Goal: Task Accomplishment & Management: Complete application form

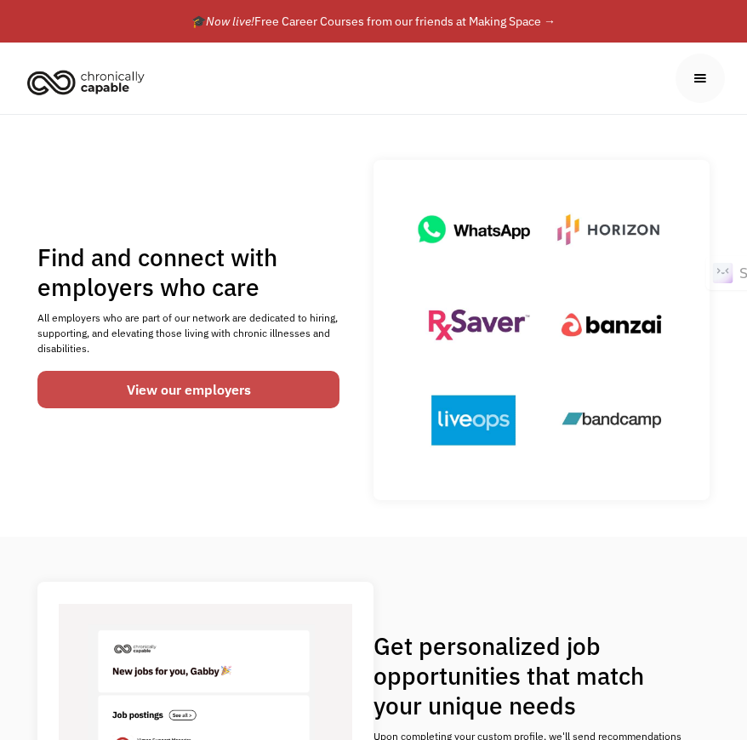
click at [298, 391] on link "View our employers" at bounding box center [188, 389] width 303 height 37
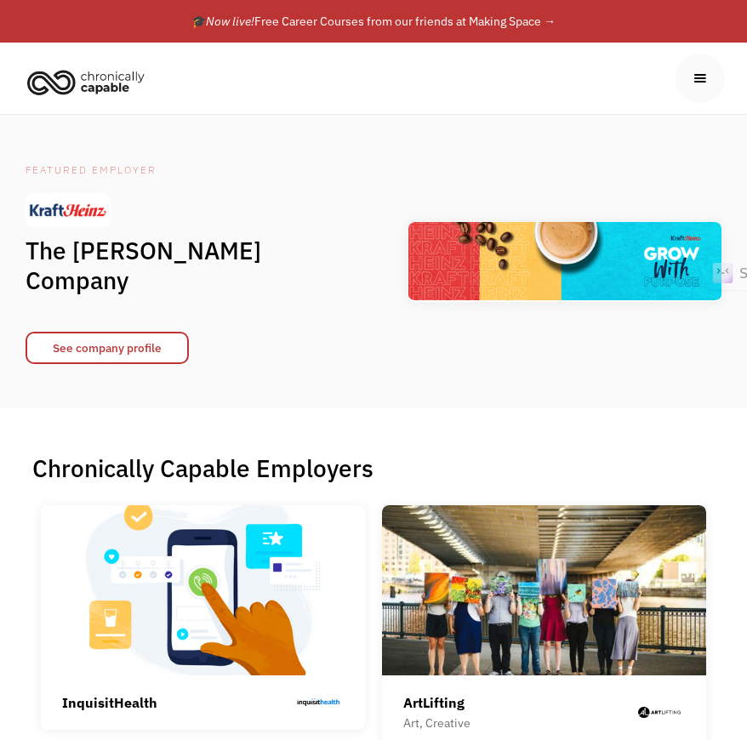
click at [690, 86] on div "menu" at bounding box center [699, 78] width 19 height 19
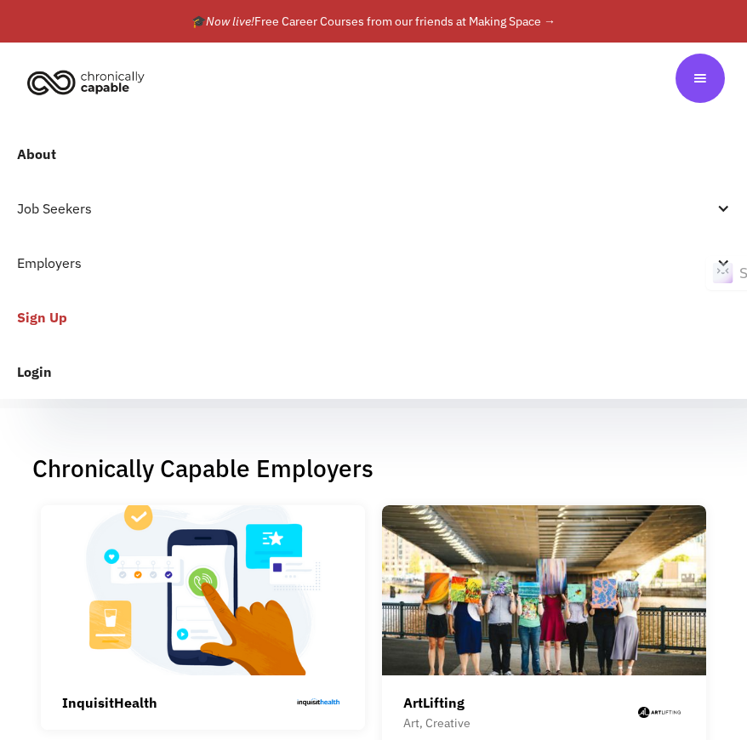
click at [48, 327] on link "Sign Up" at bounding box center [373, 317] width 747 height 54
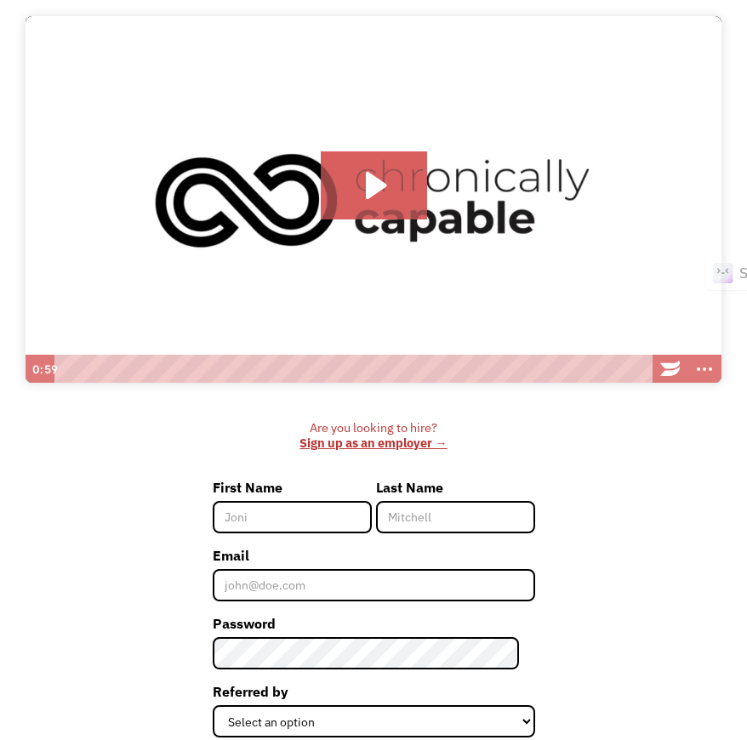
scroll to position [199, 0]
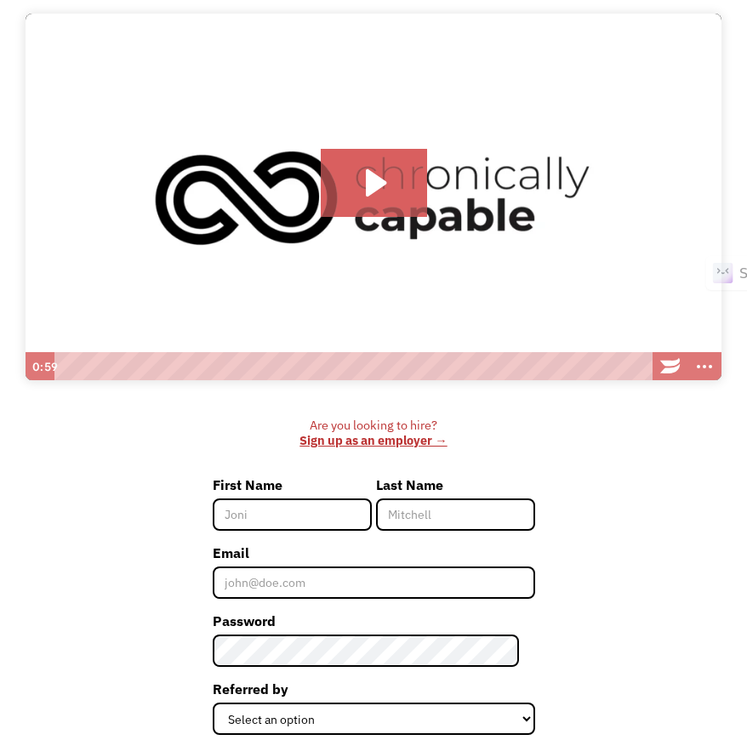
click at [290, 509] on input "First Name" at bounding box center [292, 514] width 159 height 32
type input "Sarah"
type input "Orr"
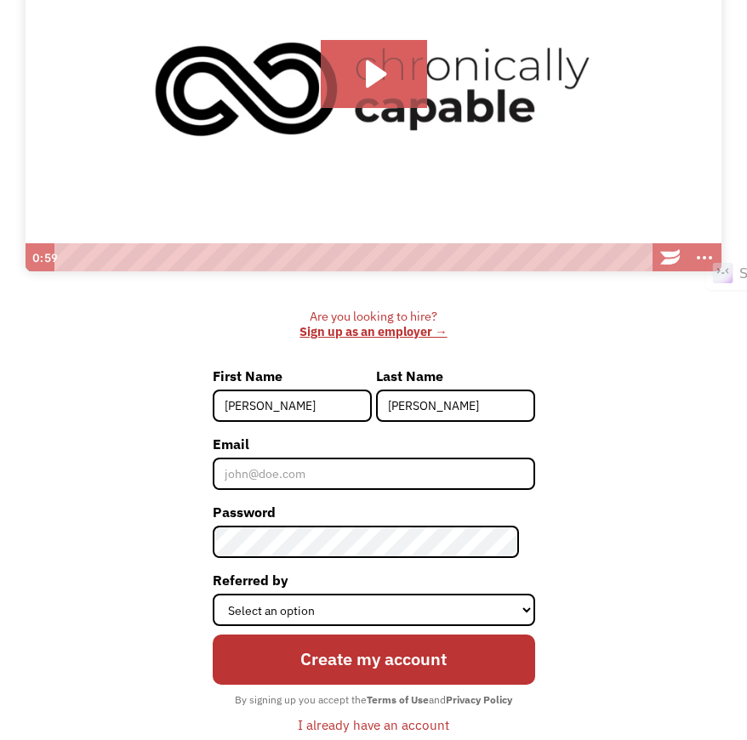
scroll to position [317, 0]
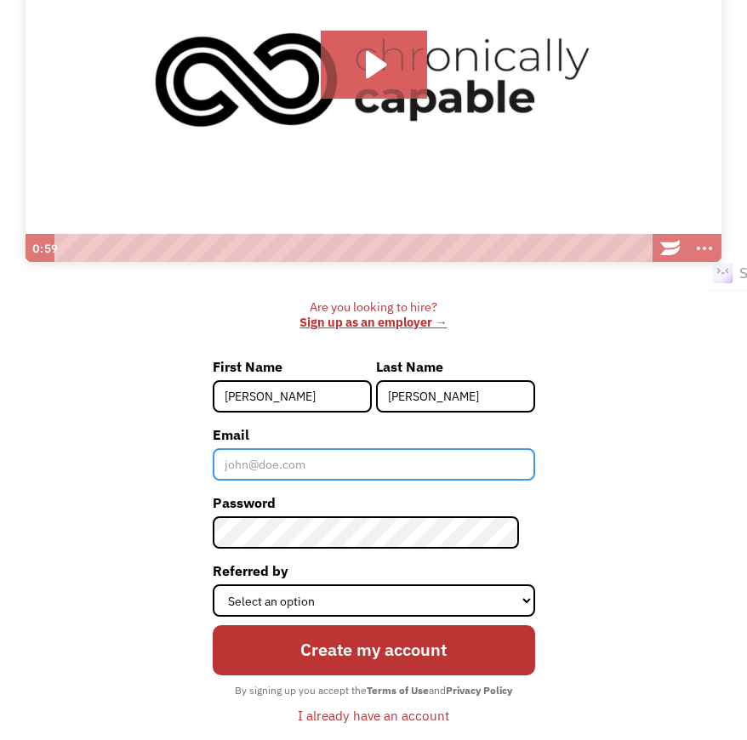
click at [322, 468] on input "Email" at bounding box center [374, 464] width 322 height 32
type input "sarah.orr.00@gmail.com"
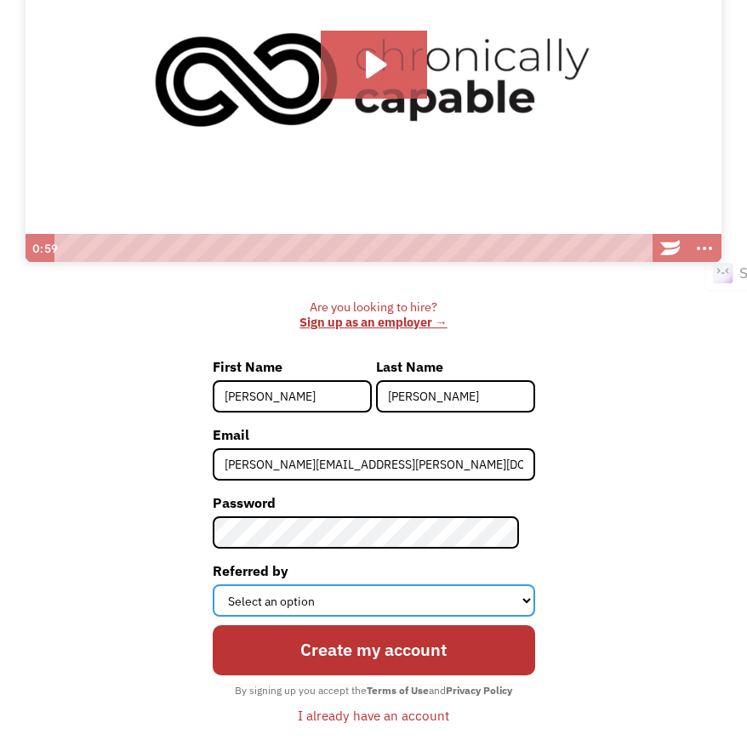
click at [460, 608] on select "Select an option Instagram Facebook Twitter Search Engine News Article Word of …" at bounding box center [374, 600] width 322 height 32
select select "Word of Mouth"
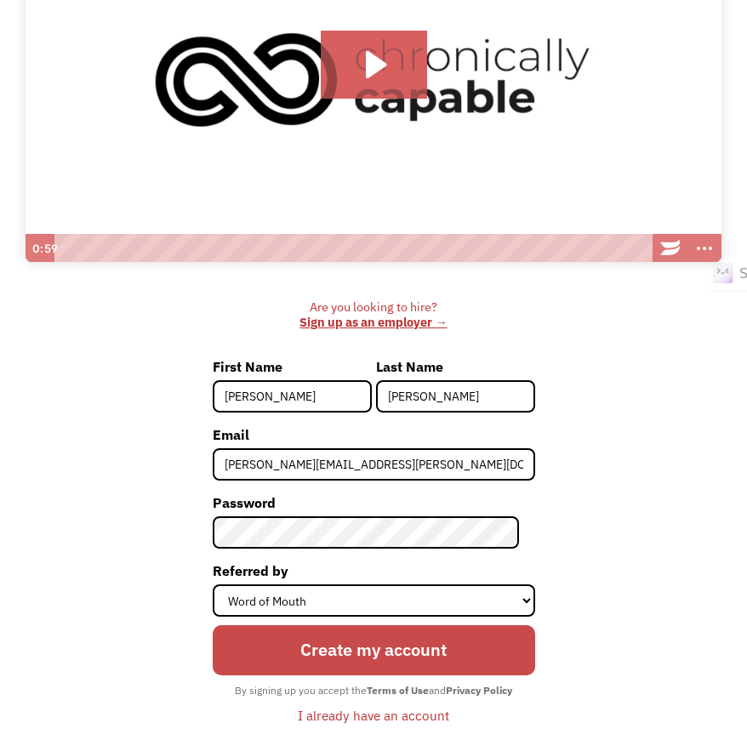
click at [410, 647] on input "Create my account" at bounding box center [374, 650] width 322 height 50
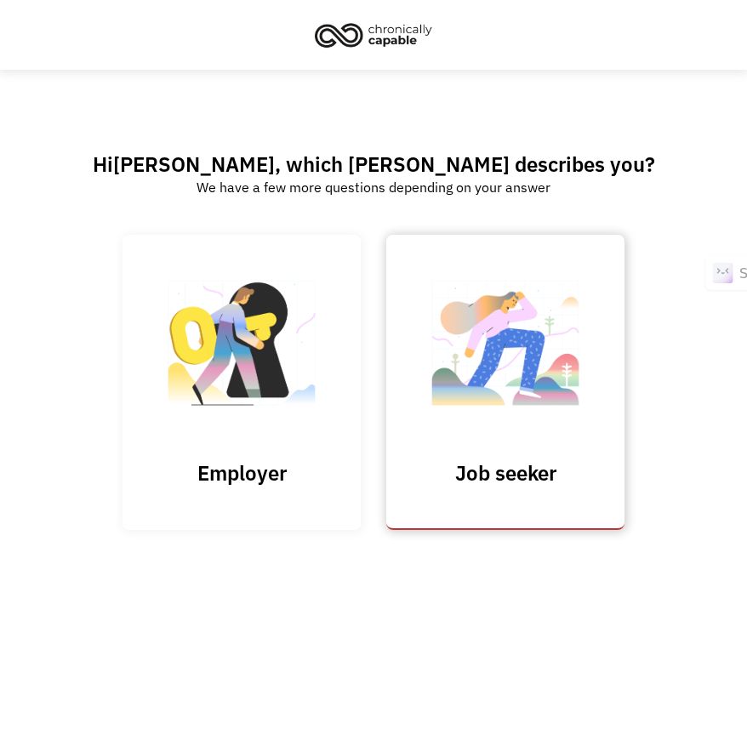
click at [574, 314] on img at bounding box center [505, 352] width 170 height 166
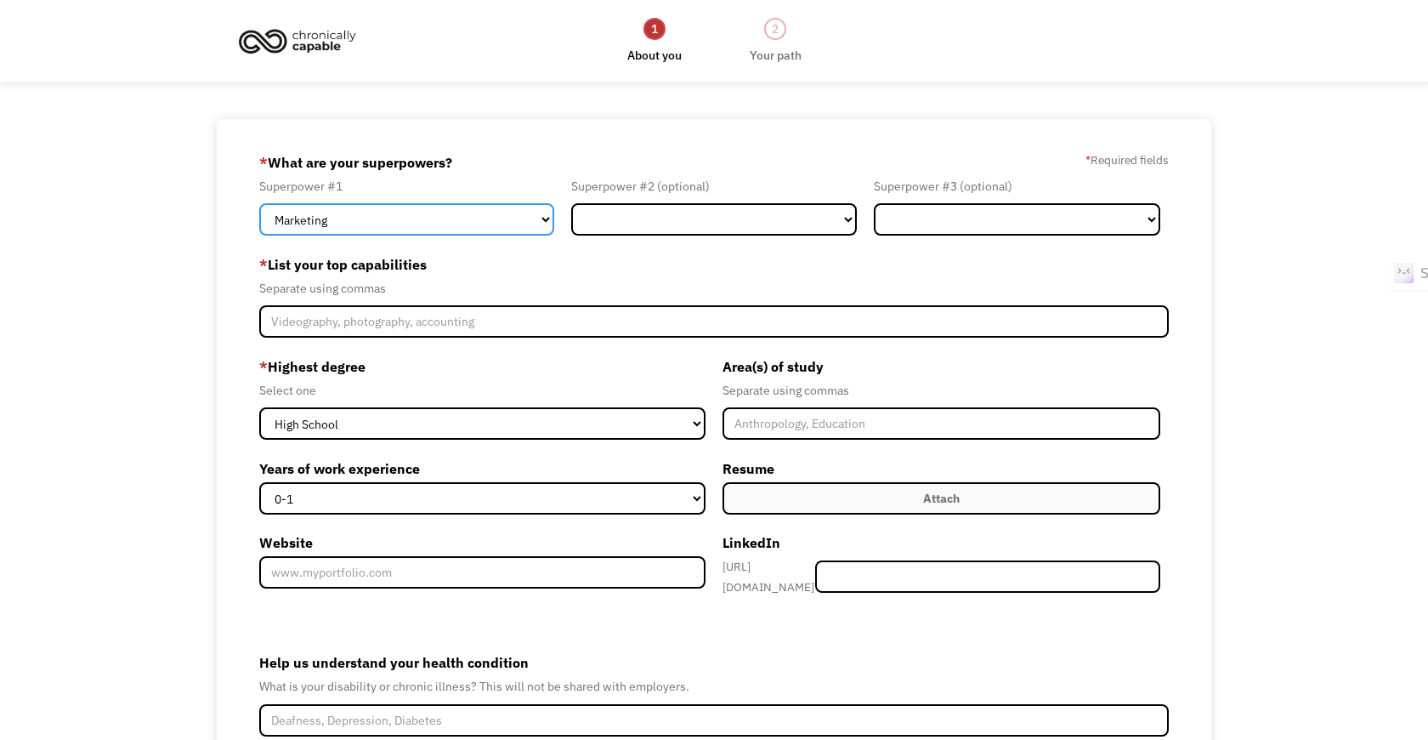
click at [399, 224] on select "Marketing Human Resources Finance Technology Operations Sales Industrial & Manu…" at bounding box center [406, 219] width 294 height 32
select select "Customer Service"
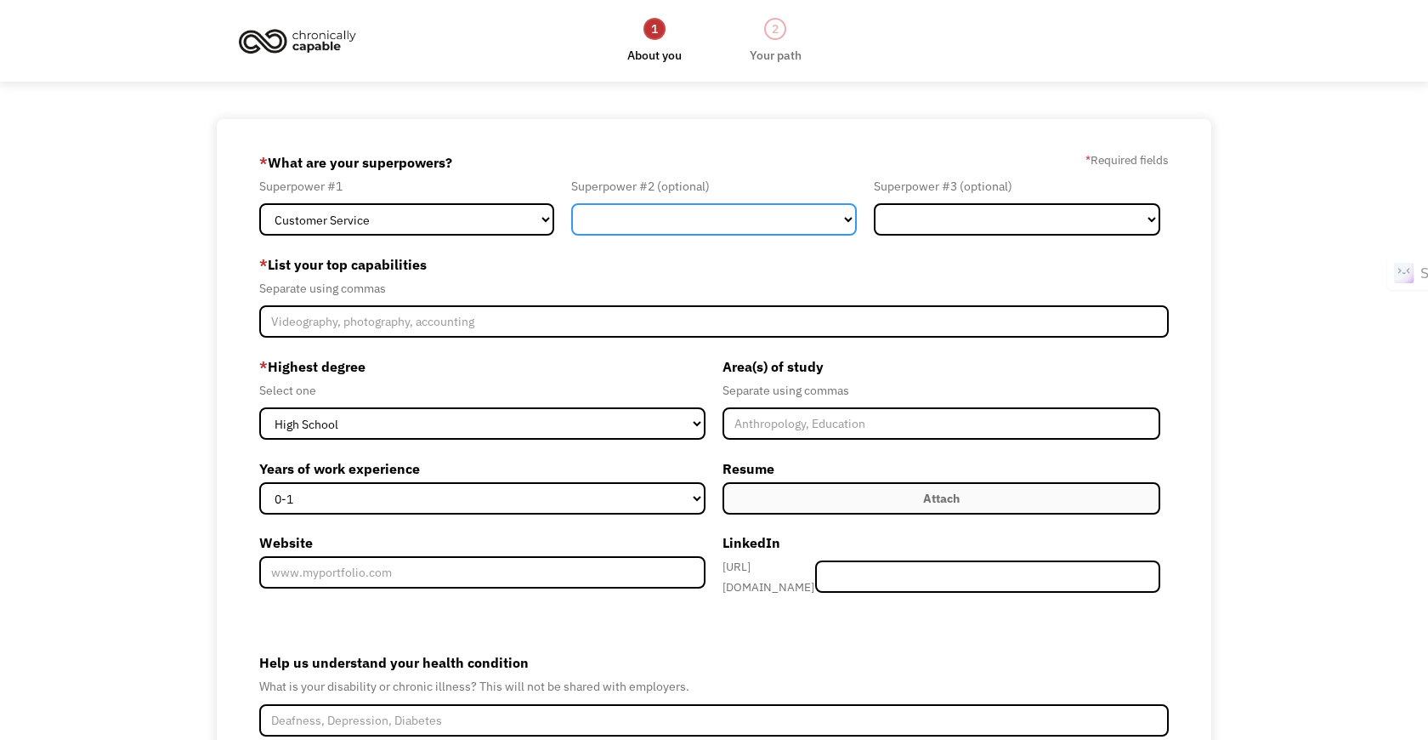
click at [695, 221] on select "Marketing Human Resources Finance Technology Operations Sales Industrial & Manu…" at bounding box center [714, 219] width 286 height 32
select select "Design"
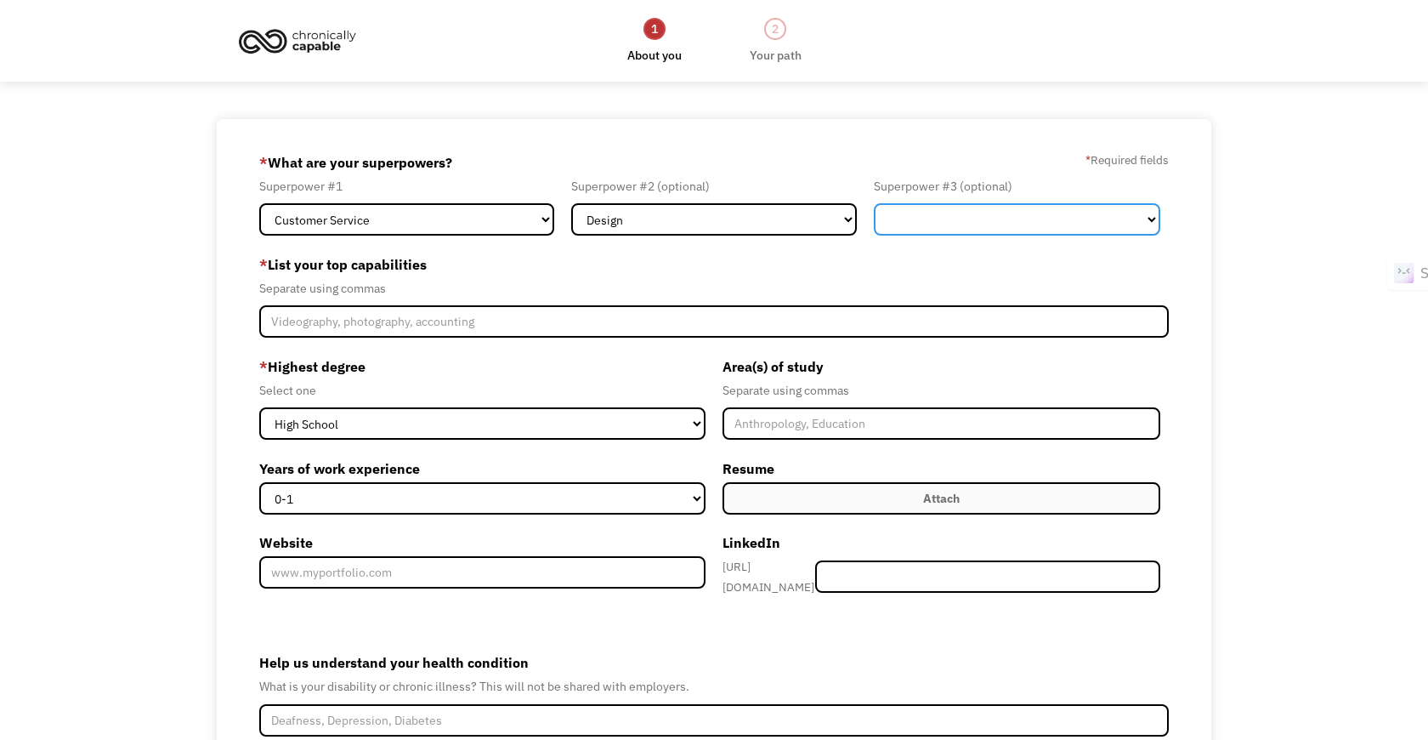
click at [746, 216] on select "Marketing Human Resources Finance Technology Operations Sales Industrial & Manu…" at bounding box center [1017, 219] width 286 height 32
select select "Operations"
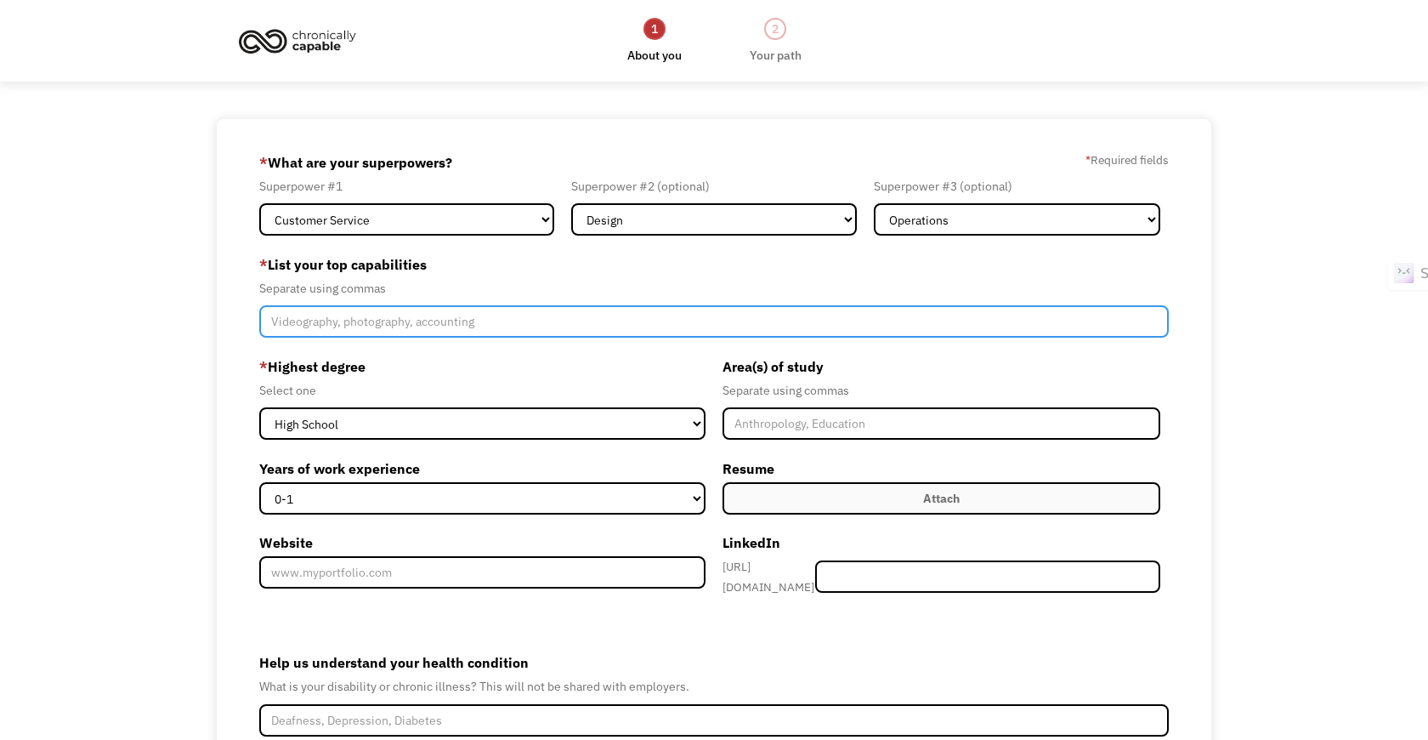
click at [562, 320] on input "Member-Create-Step1" at bounding box center [713, 321] width 909 height 32
click at [409, 330] on input "user experience design" at bounding box center [713, 321] width 909 height 32
click at [630, 326] on input "user experience design, branding, customer service, scheduling," at bounding box center [713, 321] width 909 height 32
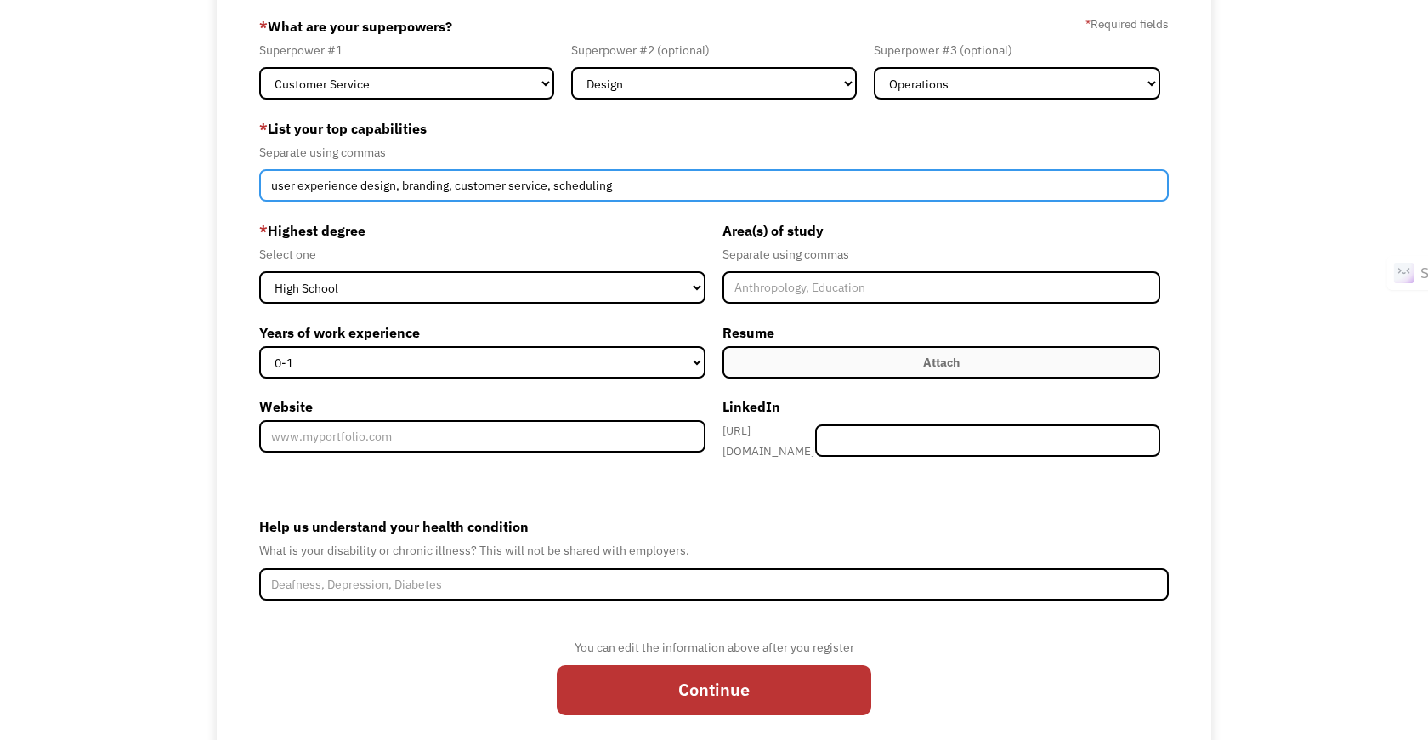
scroll to position [139, 0]
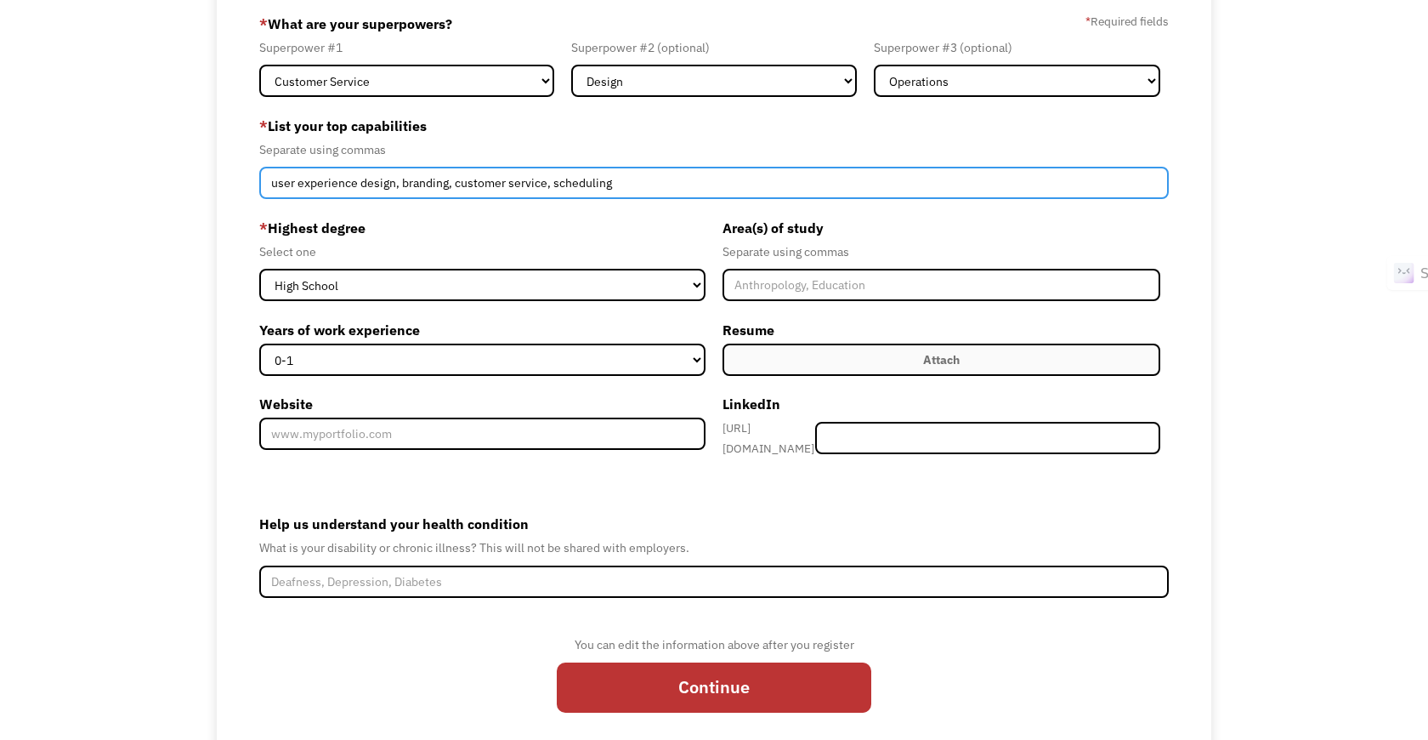
type input "user experience design, branding, customer service, scheduling"
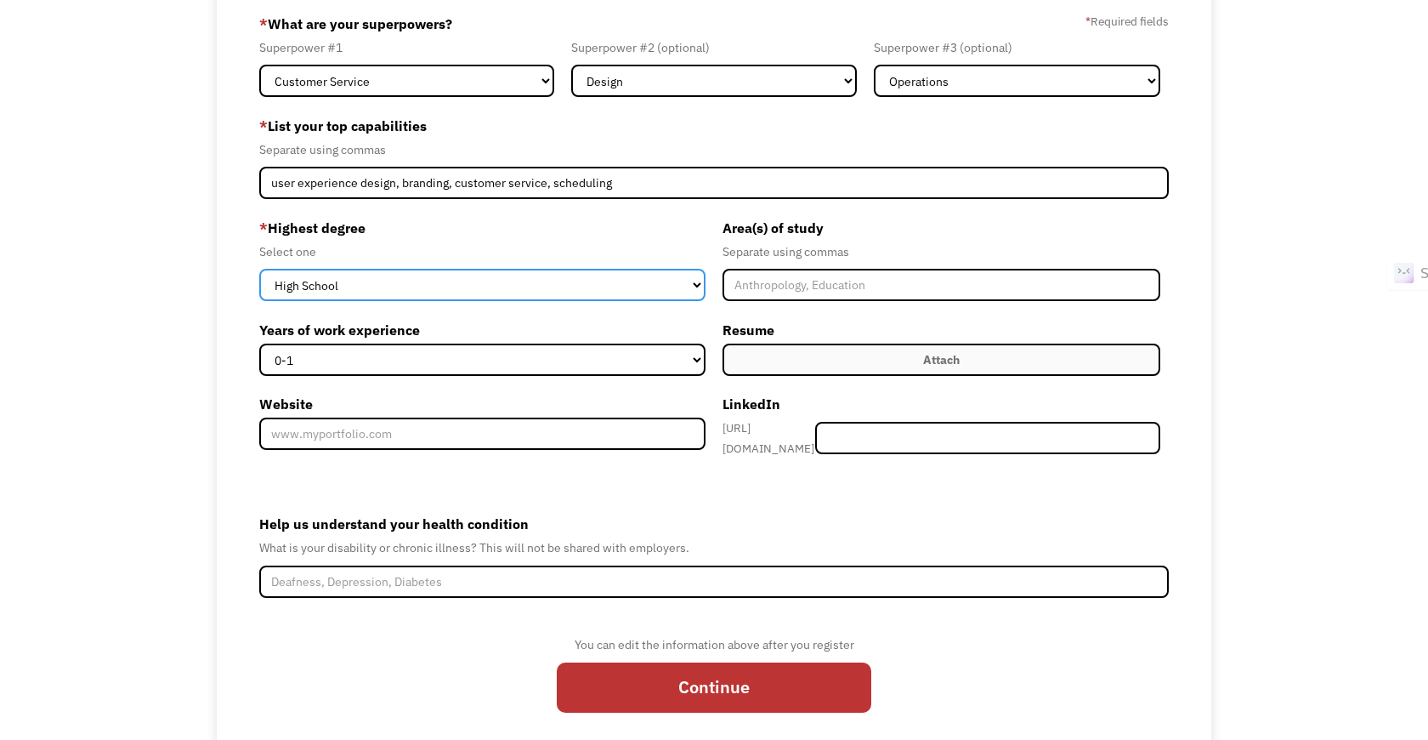
click at [599, 280] on select "High School Associates Bachelors Master's PhD" at bounding box center [482, 285] width 446 height 32
select select "associates"
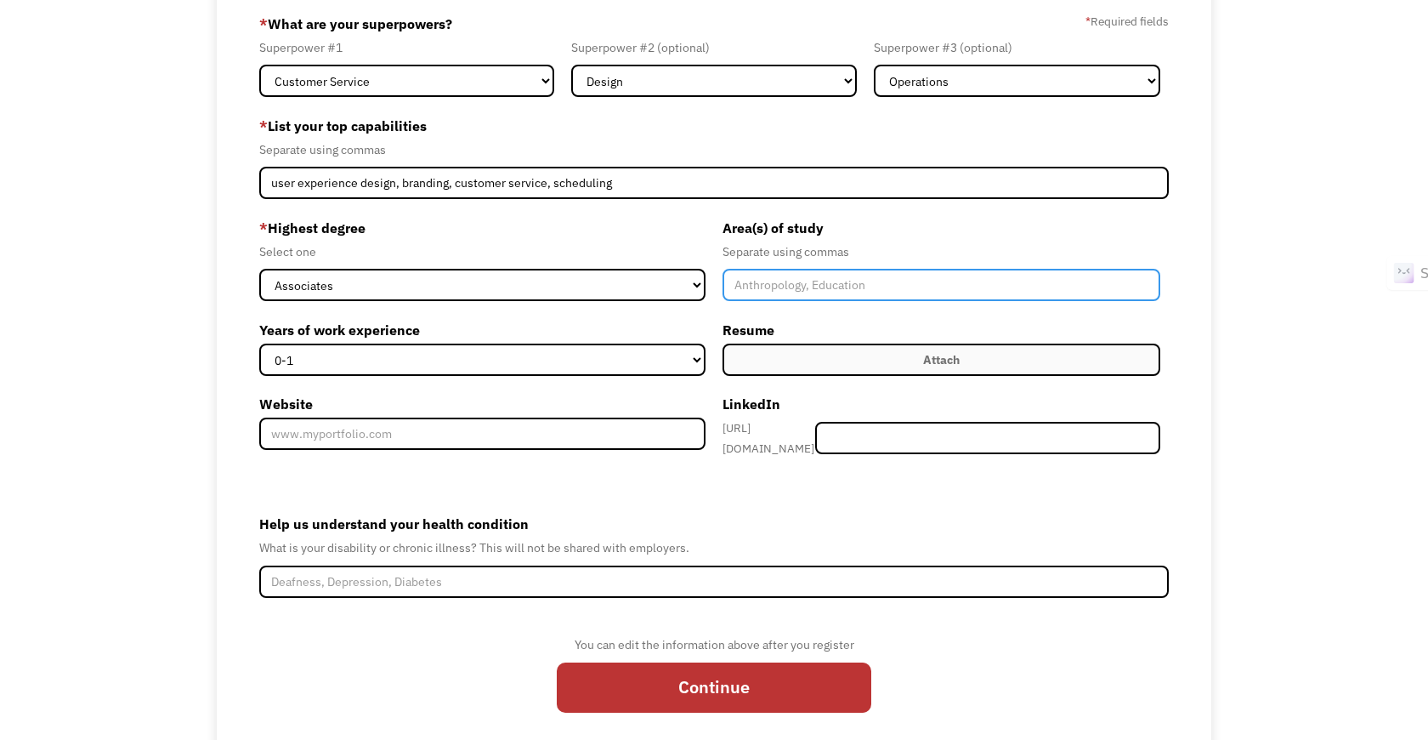
click at [746, 285] on input "Member-Create-Step1" at bounding box center [942, 285] width 438 height 32
type input "psychology"
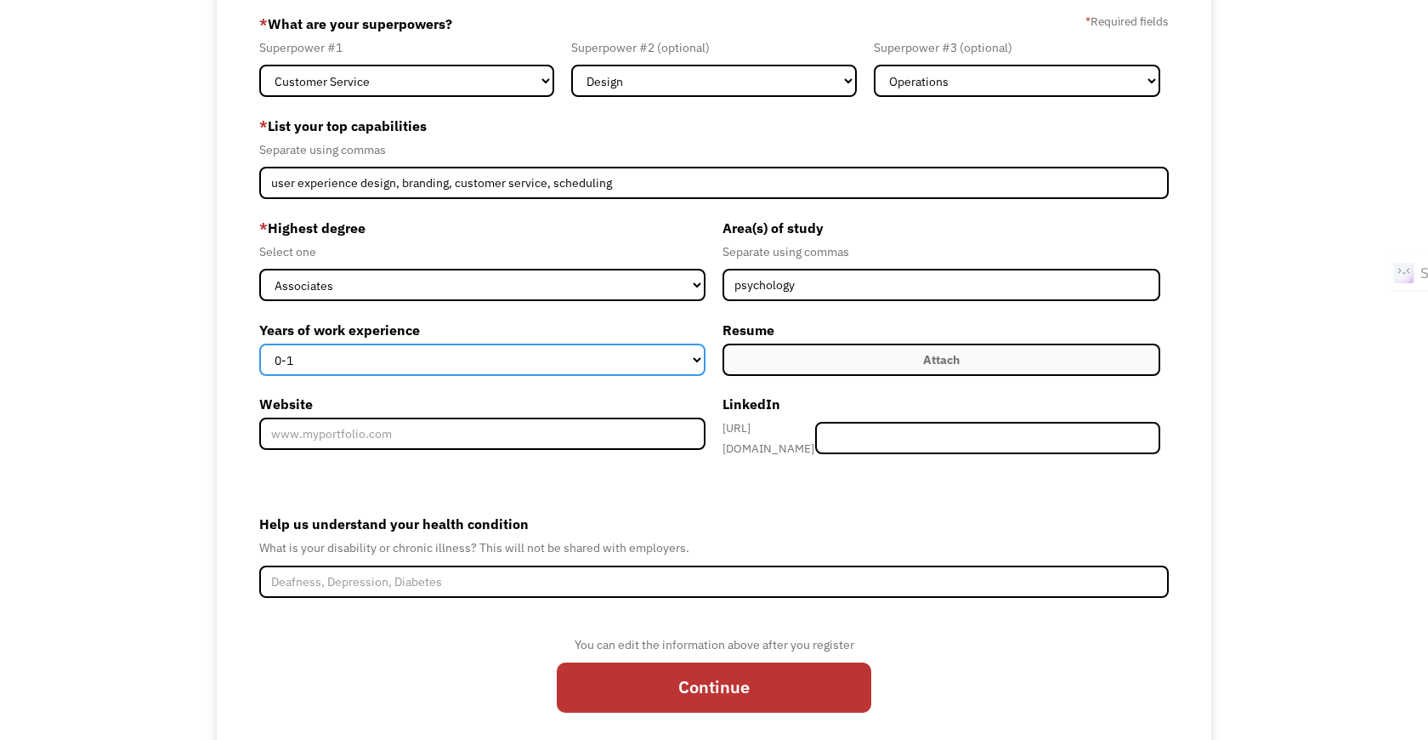
click at [604, 372] on select "0-1 2-4 5-10 11-15 15+" at bounding box center [482, 359] width 446 height 32
select select "5-10"
click at [746, 362] on label "Attach" at bounding box center [942, 359] width 438 height 32
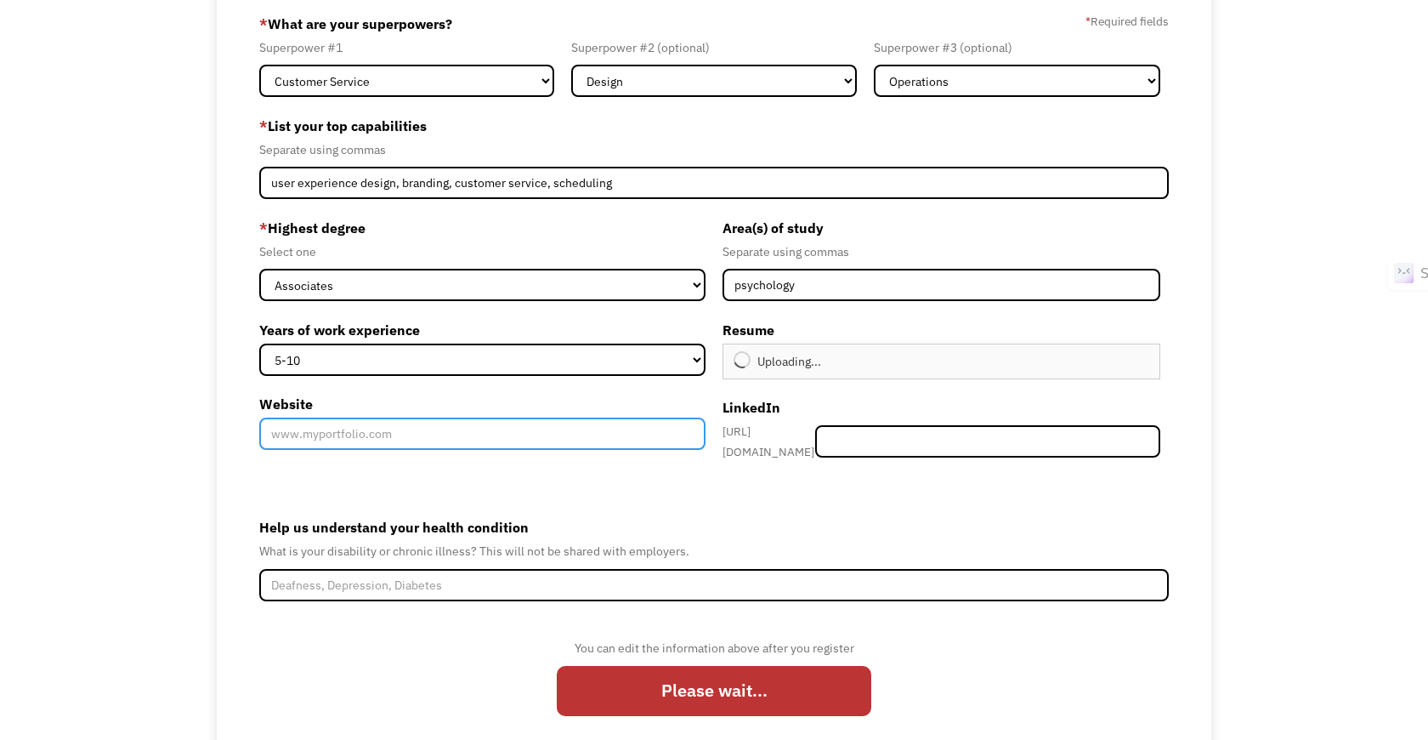
click at [519, 439] on input "Website" at bounding box center [482, 433] width 446 height 32
type input "Continue"
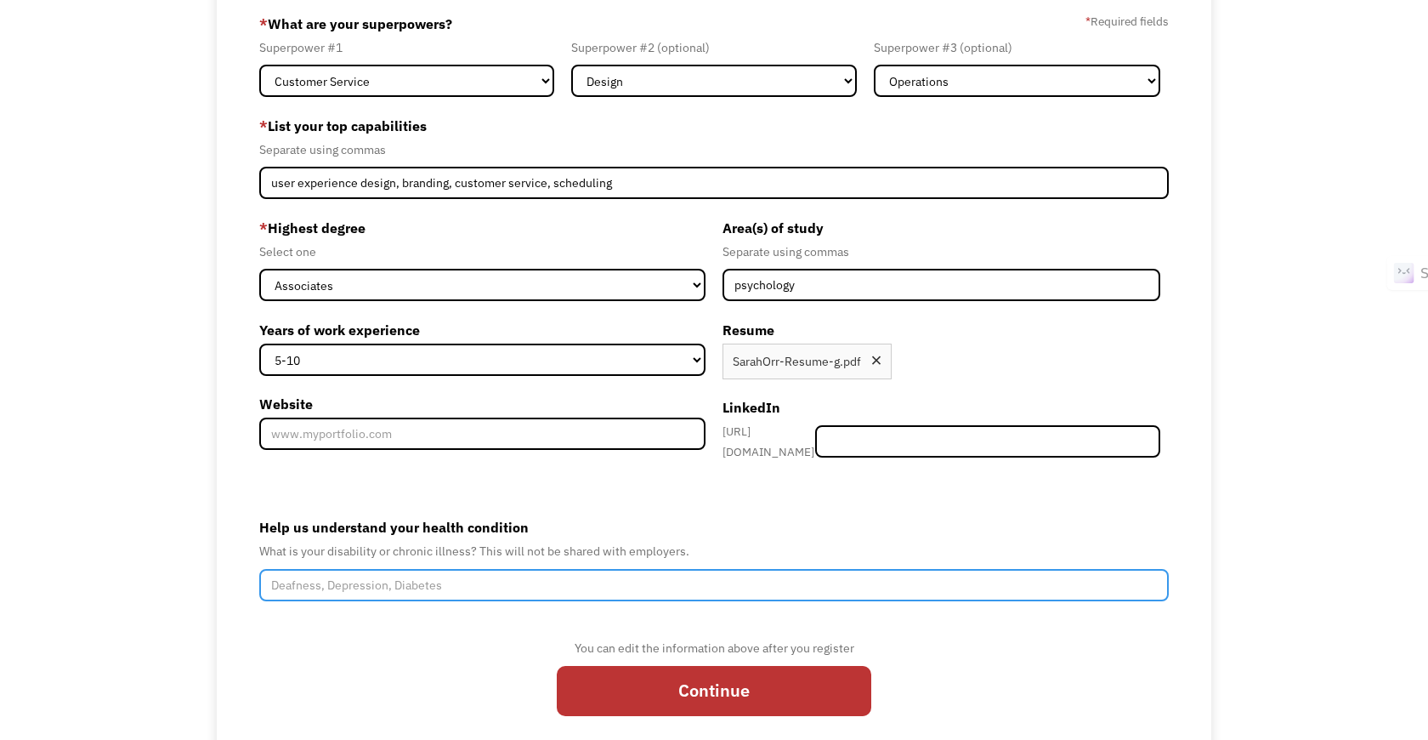
click at [448, 584] on input "Help us understand your health condition" at bounding box center [713, 585] width 909 height 32
type input "lupus, sjogrens, fibromyalgia"
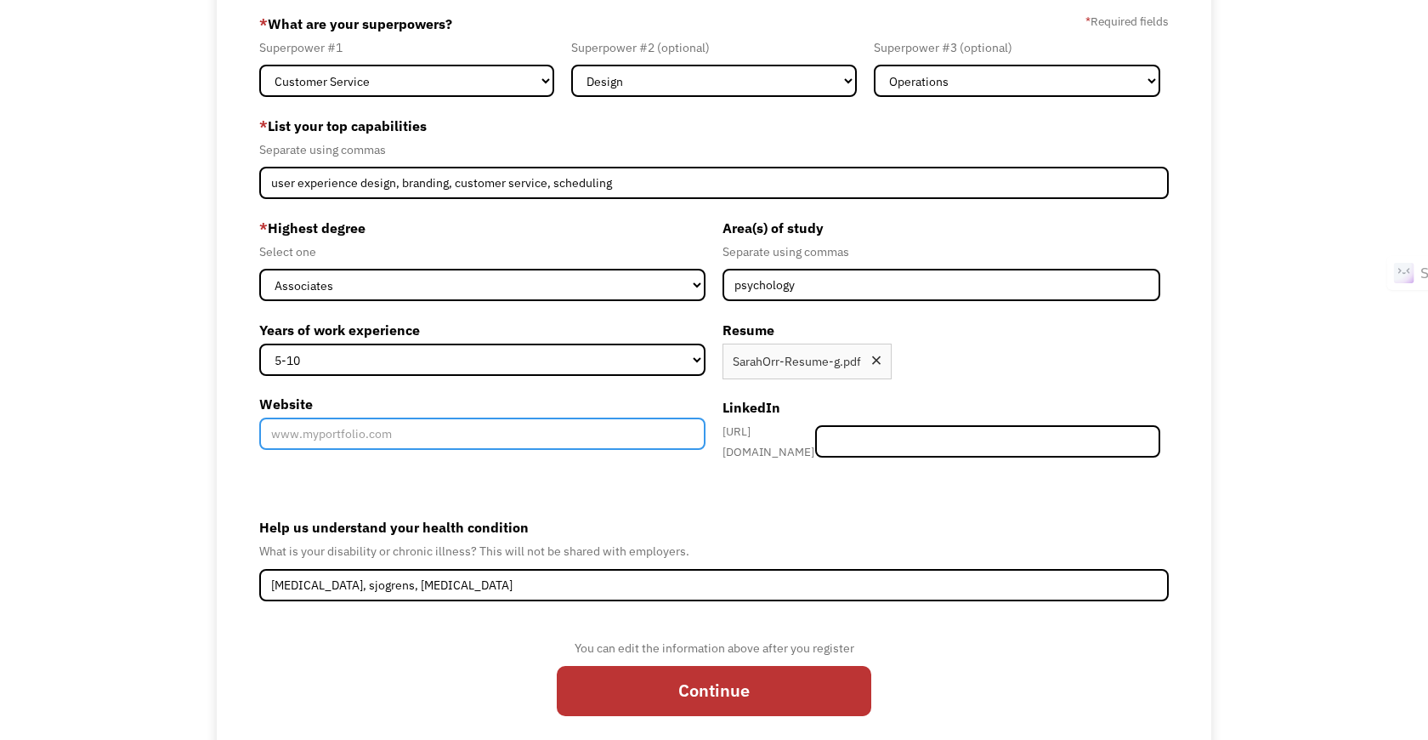
click at [454, 433] on input "Website" at bounding box center [482, 433] width 446 height 32
paste input "https://sarah-orrs.framer.ai/"
type input "https://sarah-orrs.framer.ai/"
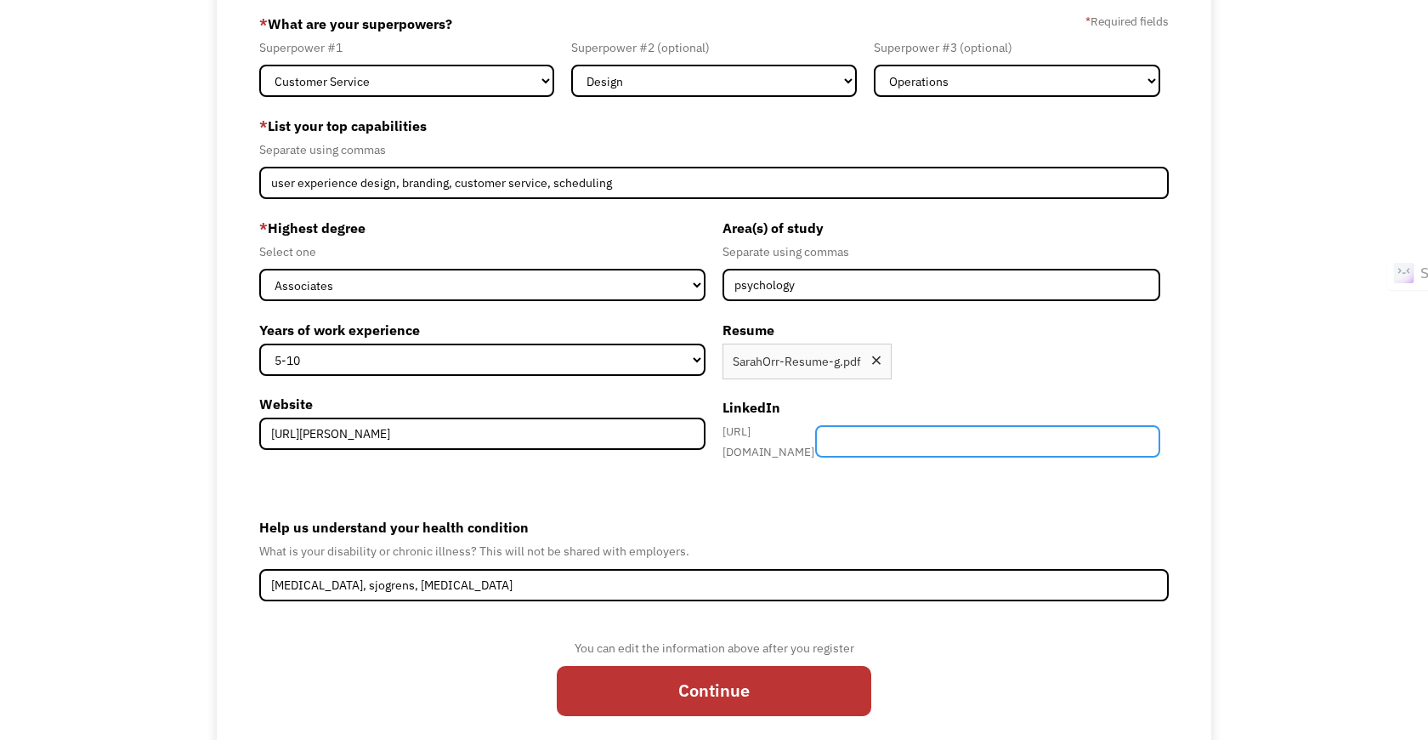
click at [746, 439] on input "Member-Create-Step1" at bounding box center [987, 441] width 344 height 32
paste input "https://www.linkedin.com/in/sarah-orr-0ar/"
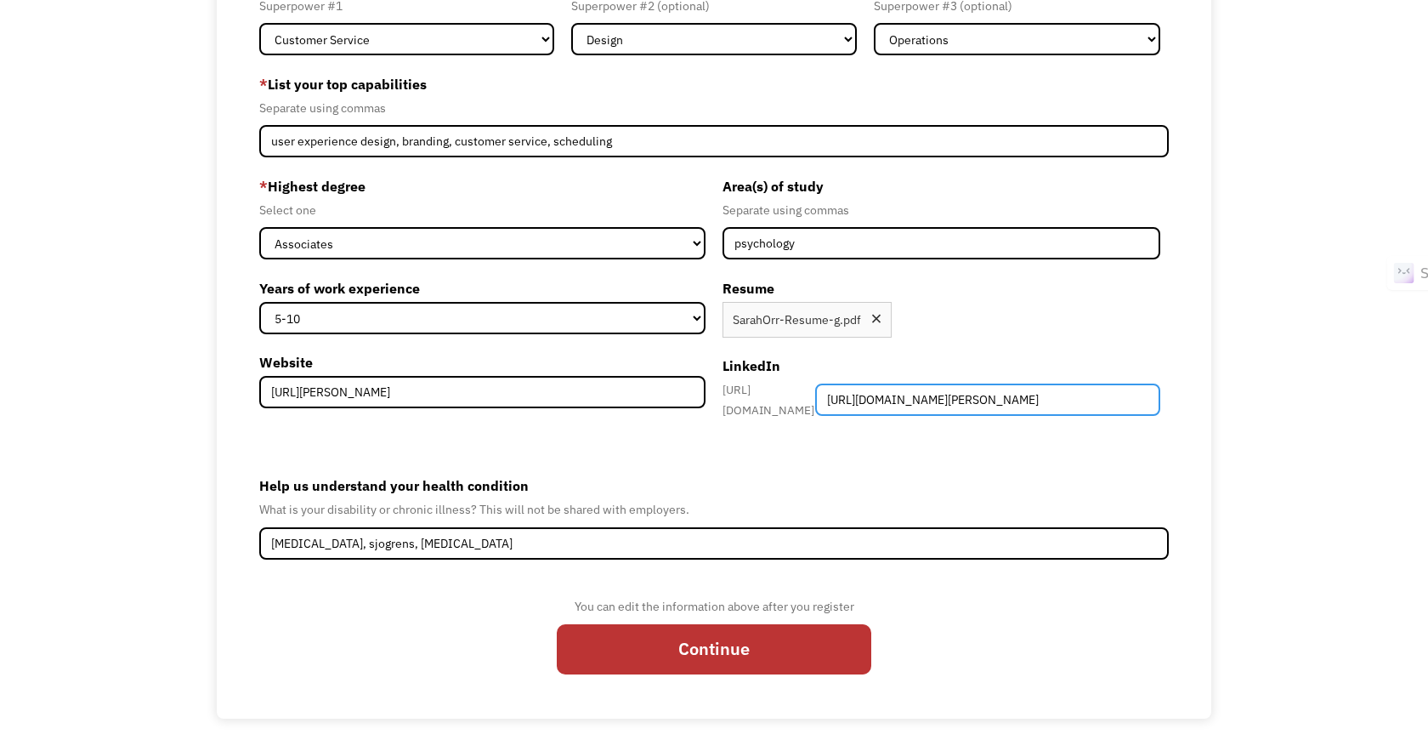
scroll to position [182, 0]
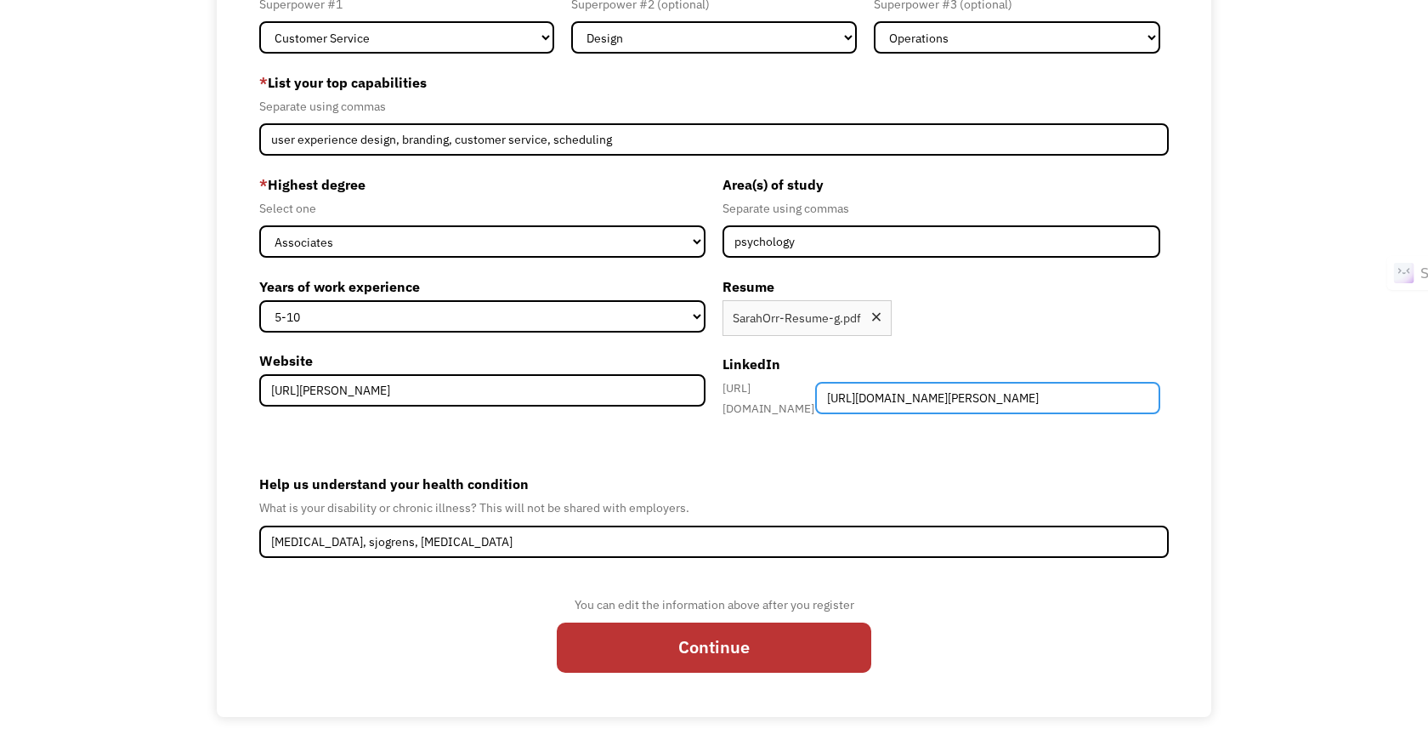
click at [746, 396] on input "https://www.linkedin.com/in/sarah-orr-0ar/" at bounding box center [987, 398] width 344 height 32
click at [746, 394] on input "sarah-orr-0ar/" at bounding box center [987, 398] width 344 height 32
type input "sarah-orr-0ar"
click at [746, 429] on form "68d3121773f241d685789849 sarah.orr.00@gmail.com Sarah Orr Word of Mouth * What …" at bounding box center [713, 327] width 909 height 721
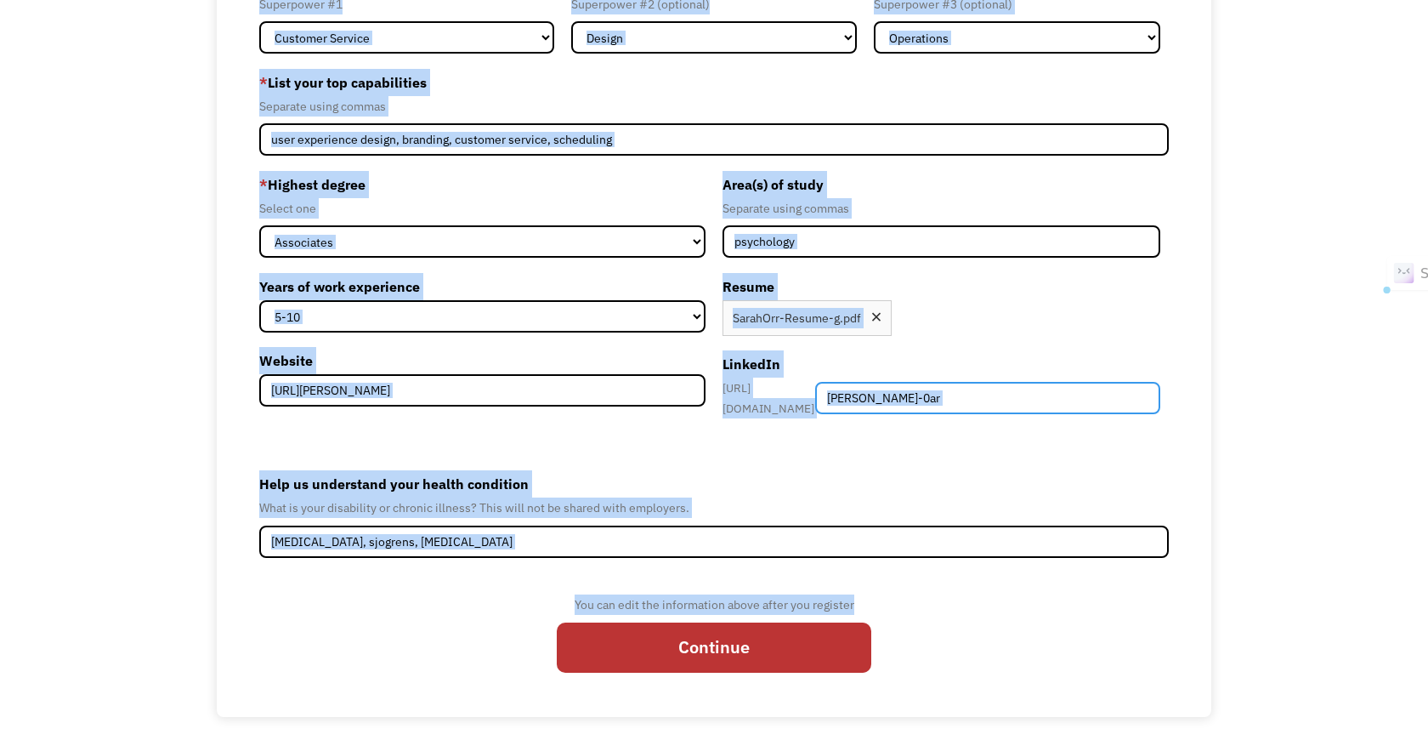
click at [746, 382] on input "sarah-orr-0ar" at bounding box center [987, 398] width 344 height 32
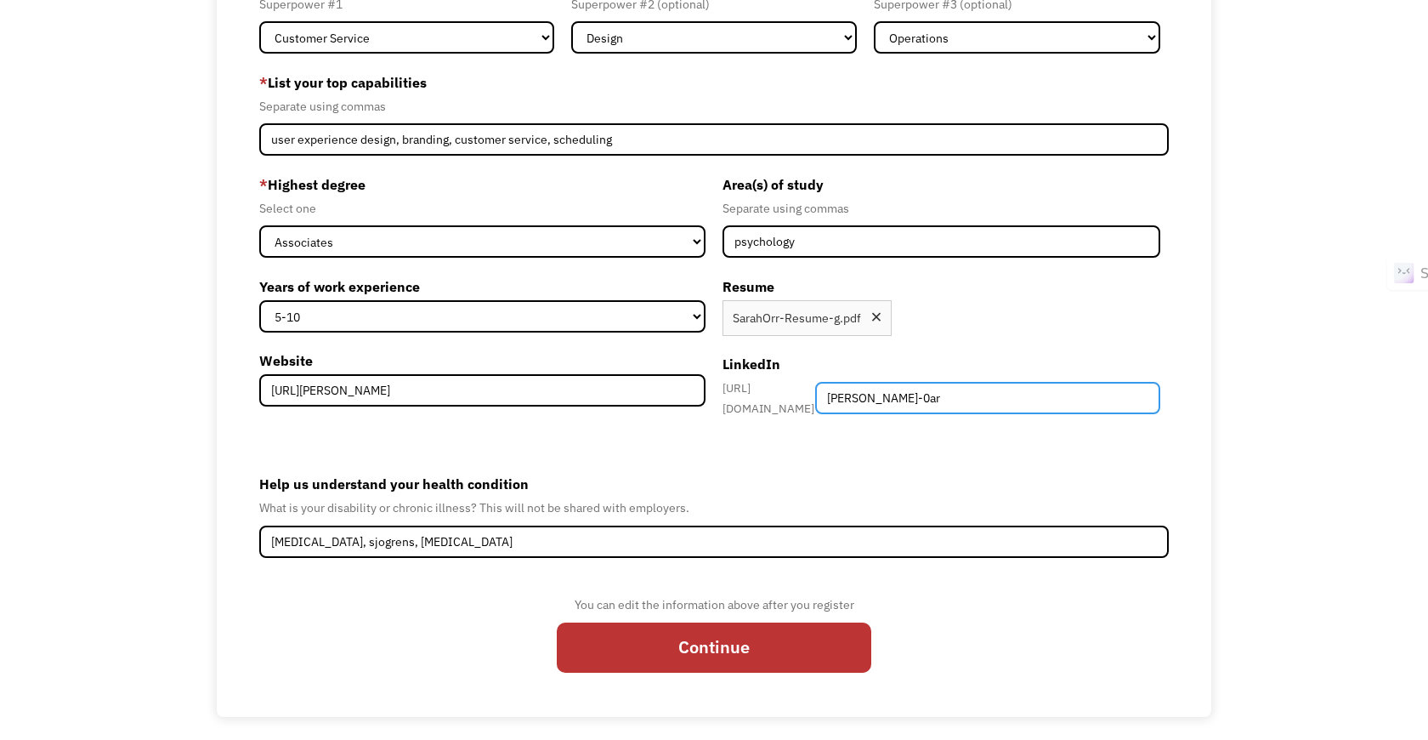
click at [746, 396] on input "sarah-orr-0ar" at bounding box center [987, 398] width 344 height 32
paste input "[URL][DOMAIN_NAME][PERSON_NAME]"
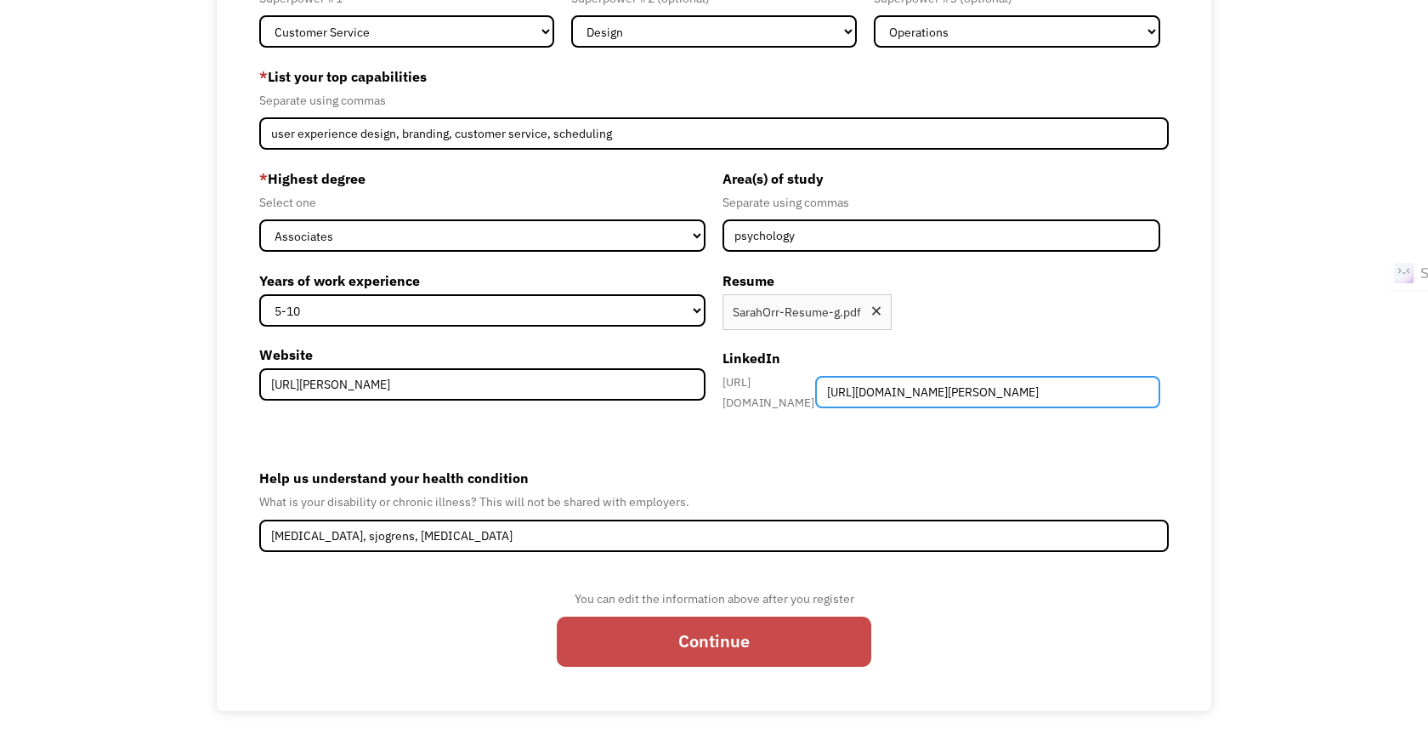
type input "[URL][DOMAIN_NAME][PERSON_NAME]"
click at [746, 651] on input "Continue" at bounding box center [714, 641] width 315 height 50
type input "Please wait..."
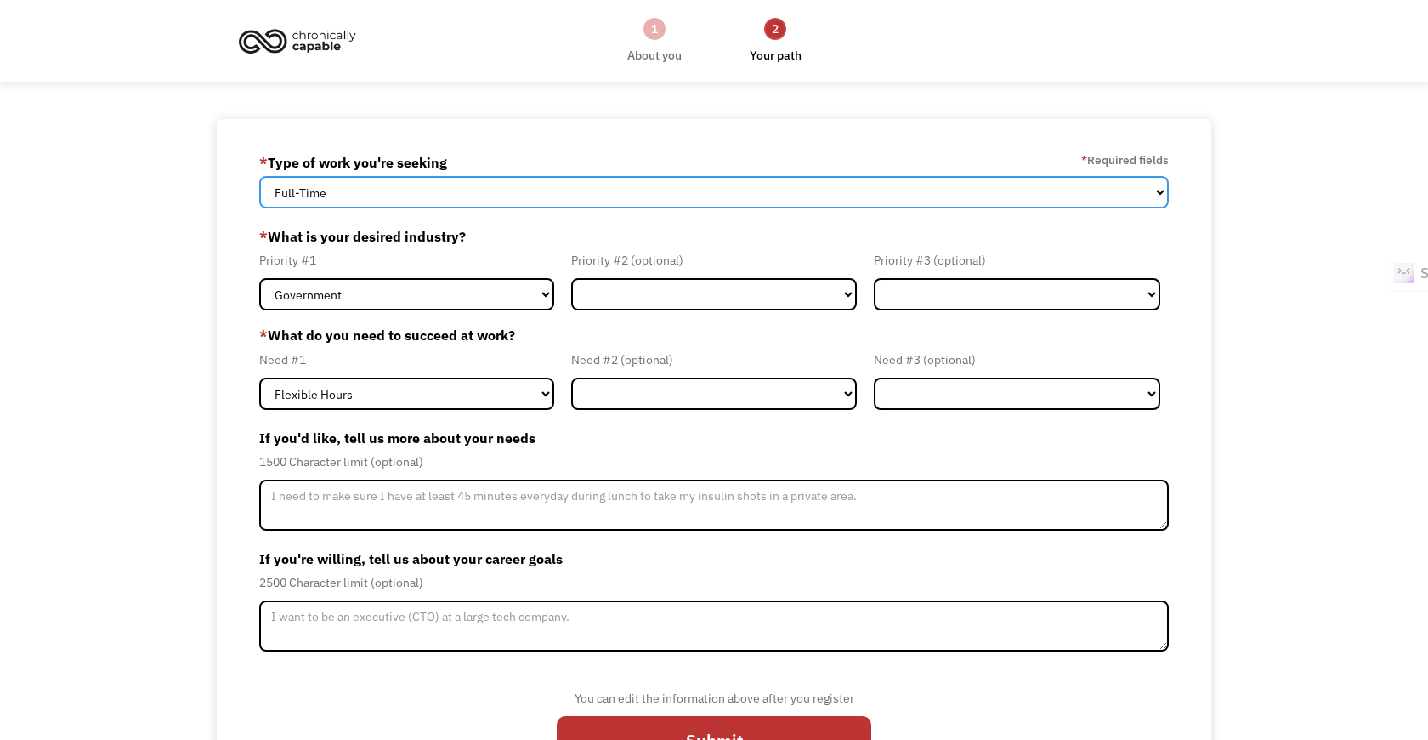
click at [570, 196] on select "Full-Time Part-Time Both Full-Time and Part-Time" at bounding box center [713, 192] width 909 height 32
select select "Both Full-Time and Part-Time"
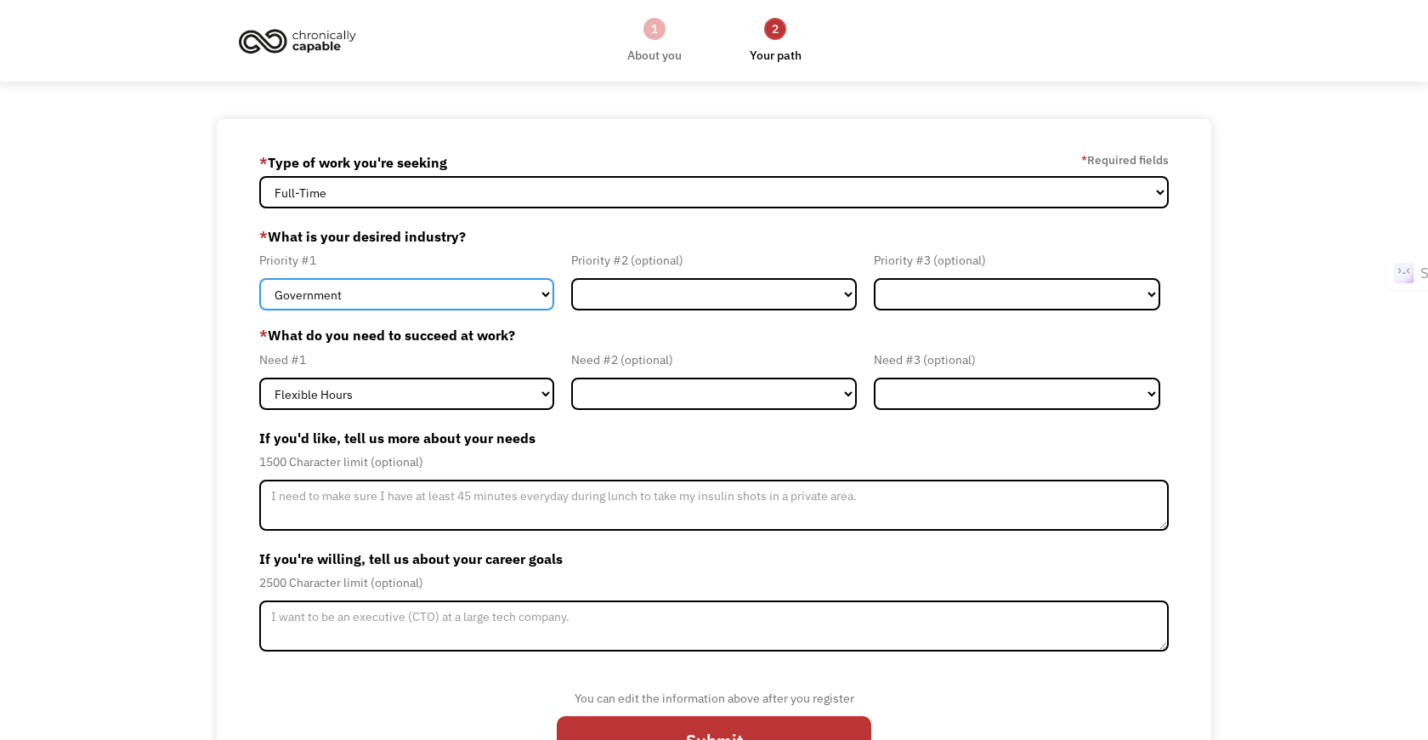
click at [510, 301] on select "Government Finance & Insurance Health & Social Care Tech & Engineering Creative…" at bounding box center [406, 294] width 294 height 32
select select "Creative & Design"
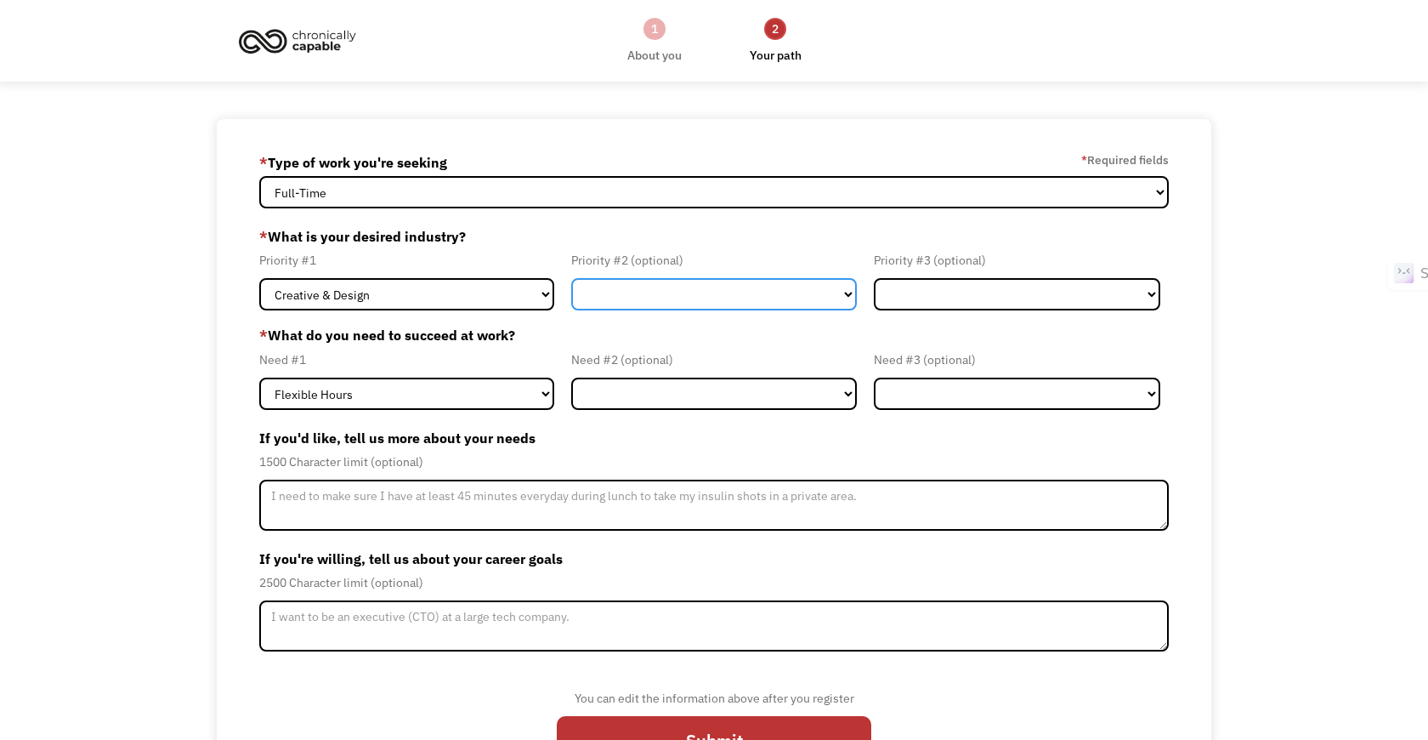
click at [639, 295] on select "Government Finance & Insurance Health & Social Care Tech & Engineering Creative…" at bounding box center [714, 294] width 286 height 32
select select "Education"
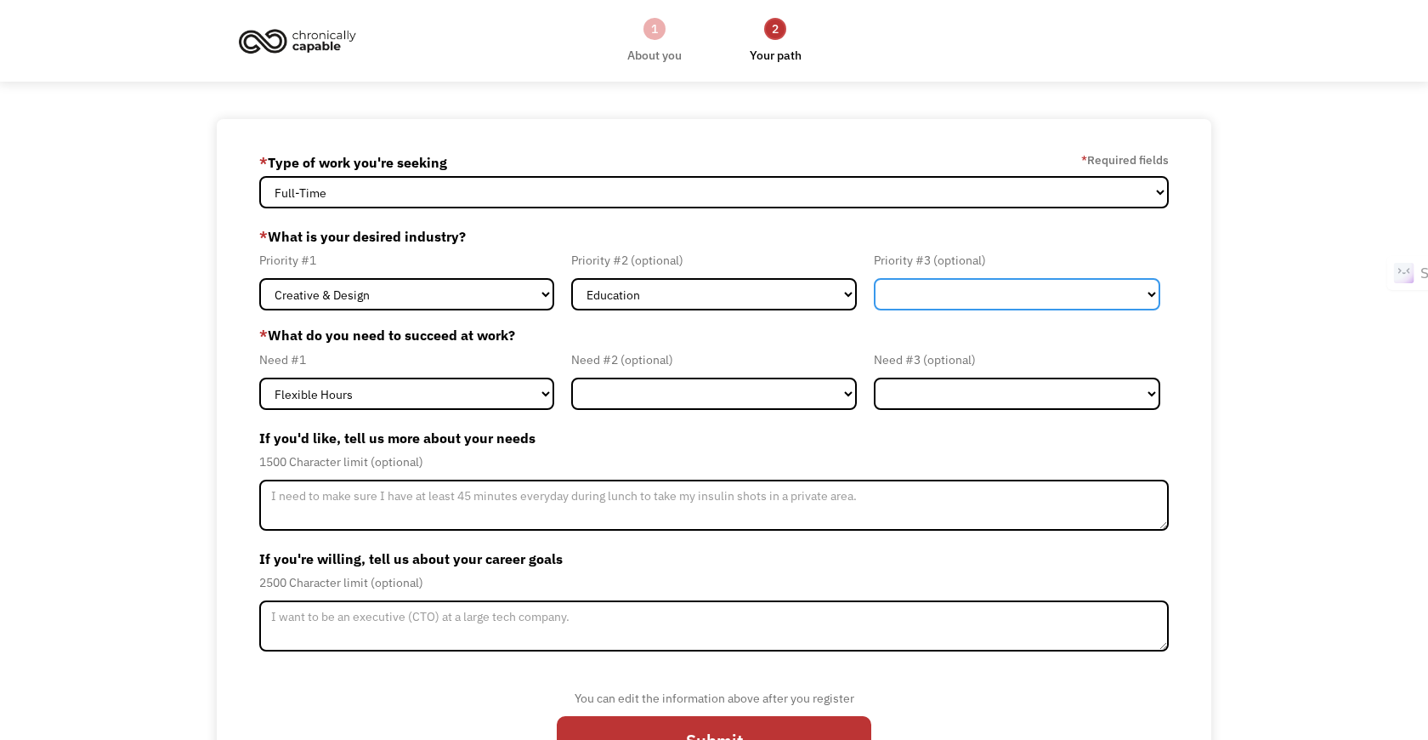
click at [966, 287] on select "Government Finance & Insurance Health & Social Care Tech & Engineering Creative…" at bounding box center [1017, 294] width 286 height 32
select select "Administrative"
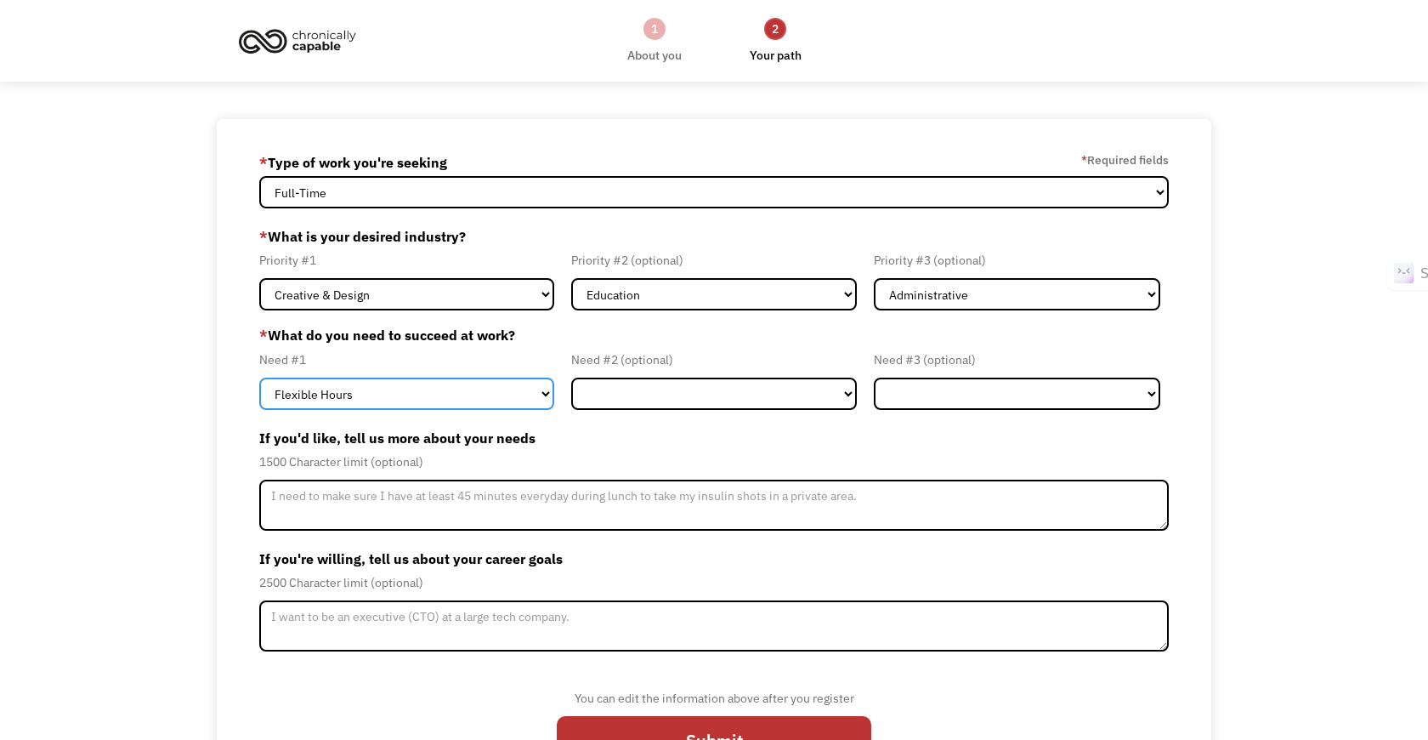
click at [447, 389] on select "Flexible Hours Remote Work Service Animal On-site Accommodations Visual Support…" at bounding box center [406, 394] width 294 height 32
select select "Remote Work"
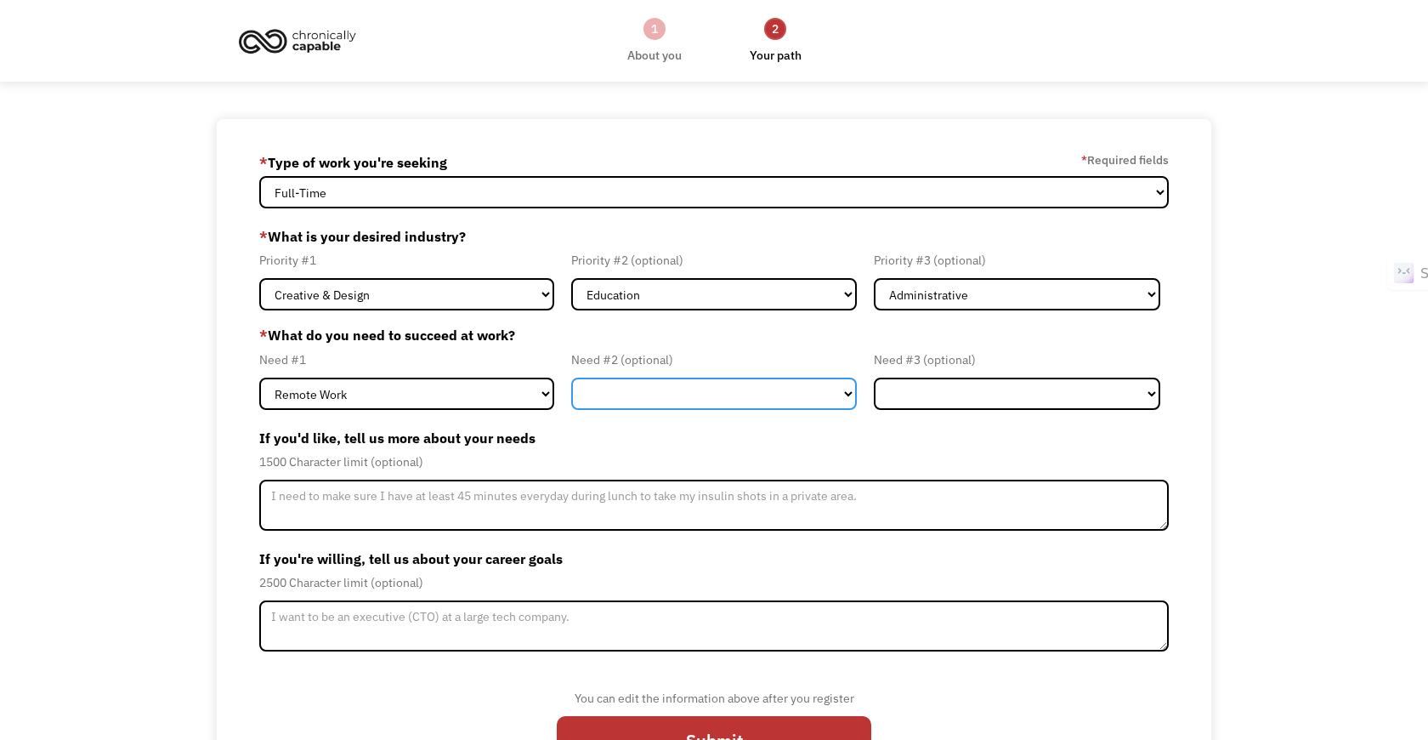
click at [634, 389] on select "Flexible Hours Remote Work Service Animal On-site Accommodations Visual Support…" at bounding box center [714, 394] width 286 height 32
select select "Flexible Hours"
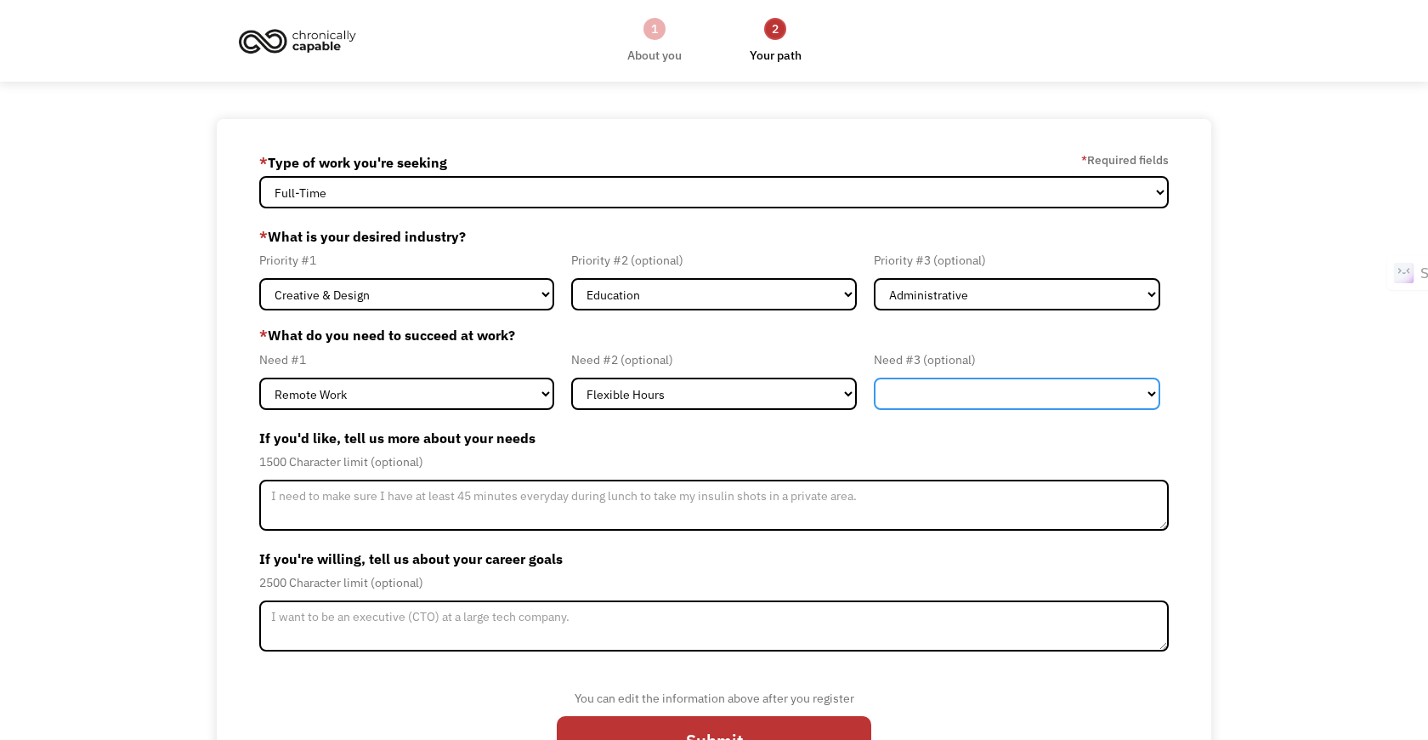
click at [985, 395] on select "Flexible Hours Remote Work Service Animal On-site Accommodations Visual Support…" at bounding box center [1017, 394] width 286 height 32
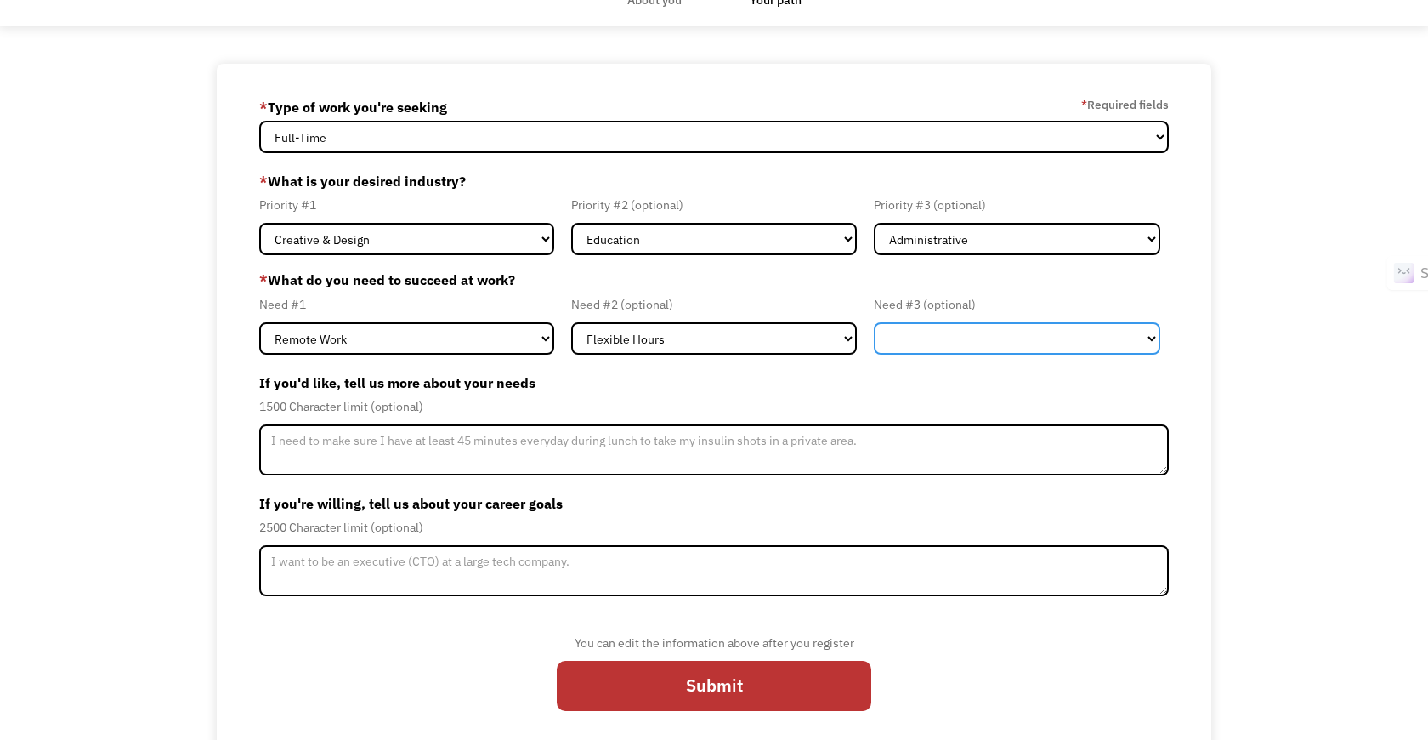
scroll to position [71, 0]
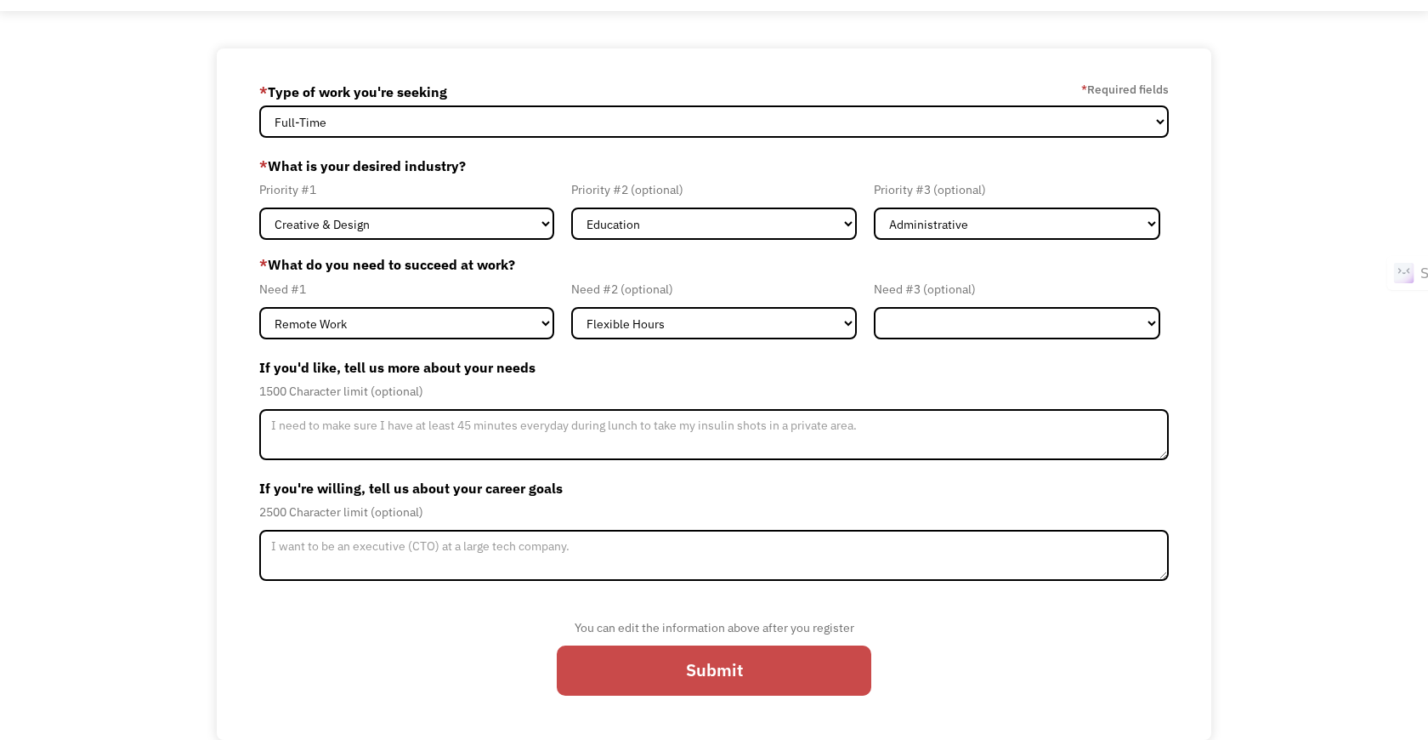
click at [712, 680] on input "Submit" at bounding box center [714, 670] width 315 height 50
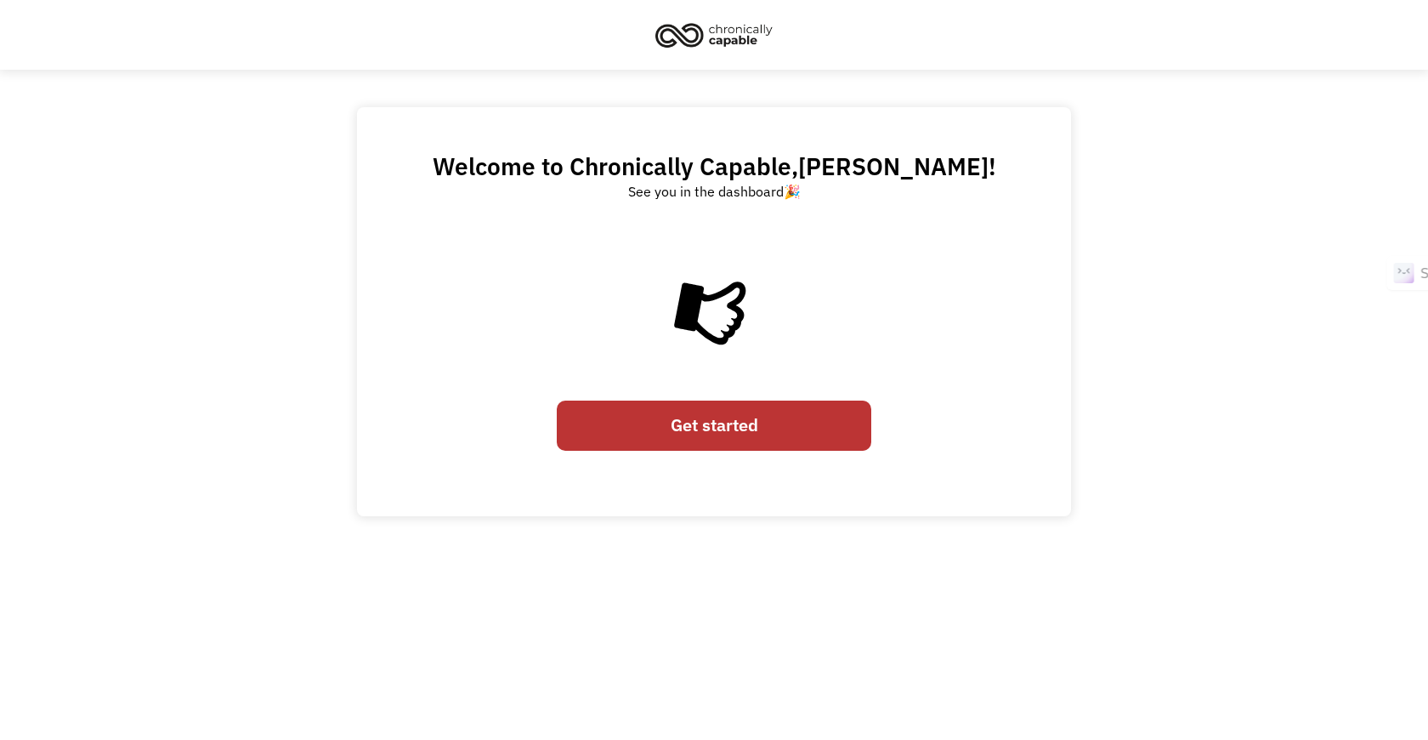
click at [754, 424] on link "Get started" at bounding box center [714, 425] width 315 height 50
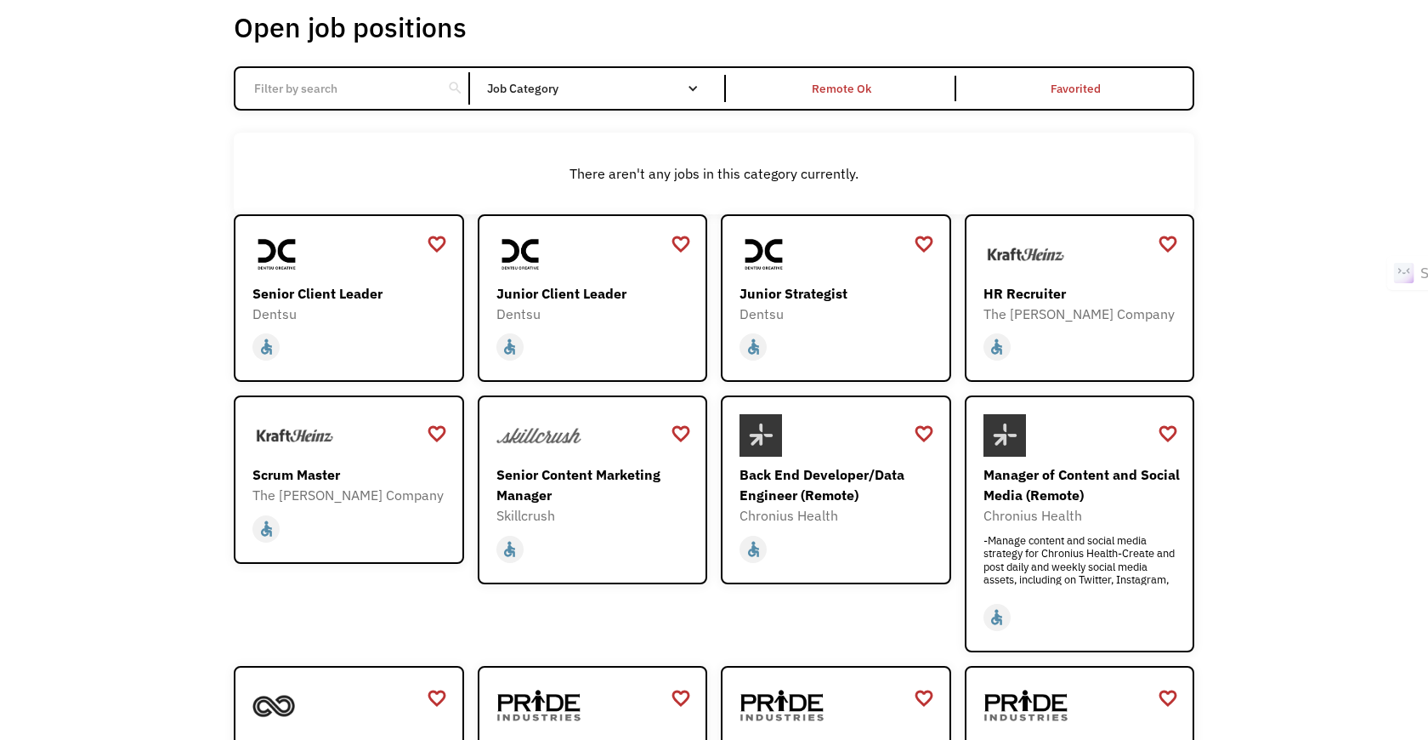
scroll to position [105, 0]
click at [596, 344] on div "home slow_motion_video accessible [DATE] not_interested supervisor_account reco…" at bounding box center [595, 347] width 197 height 32
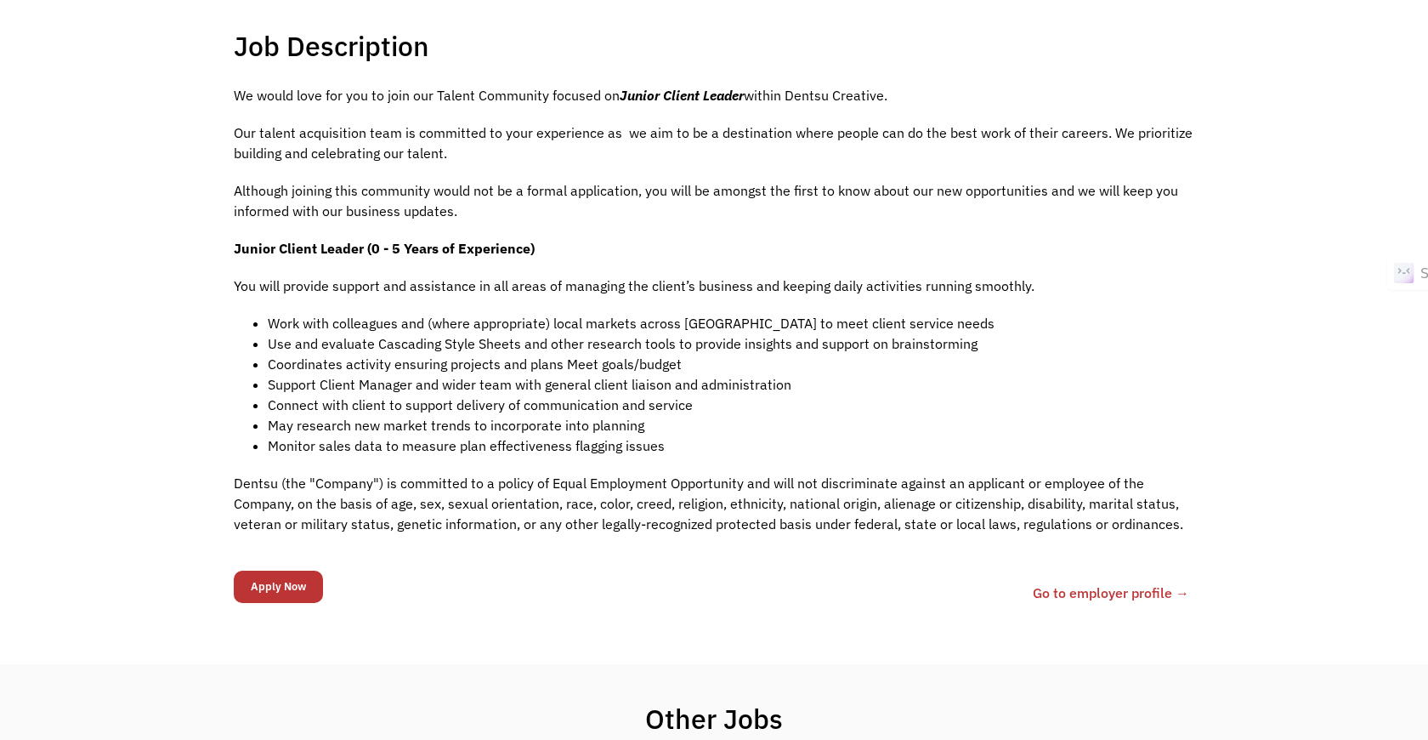
scroll to position [359, 0]
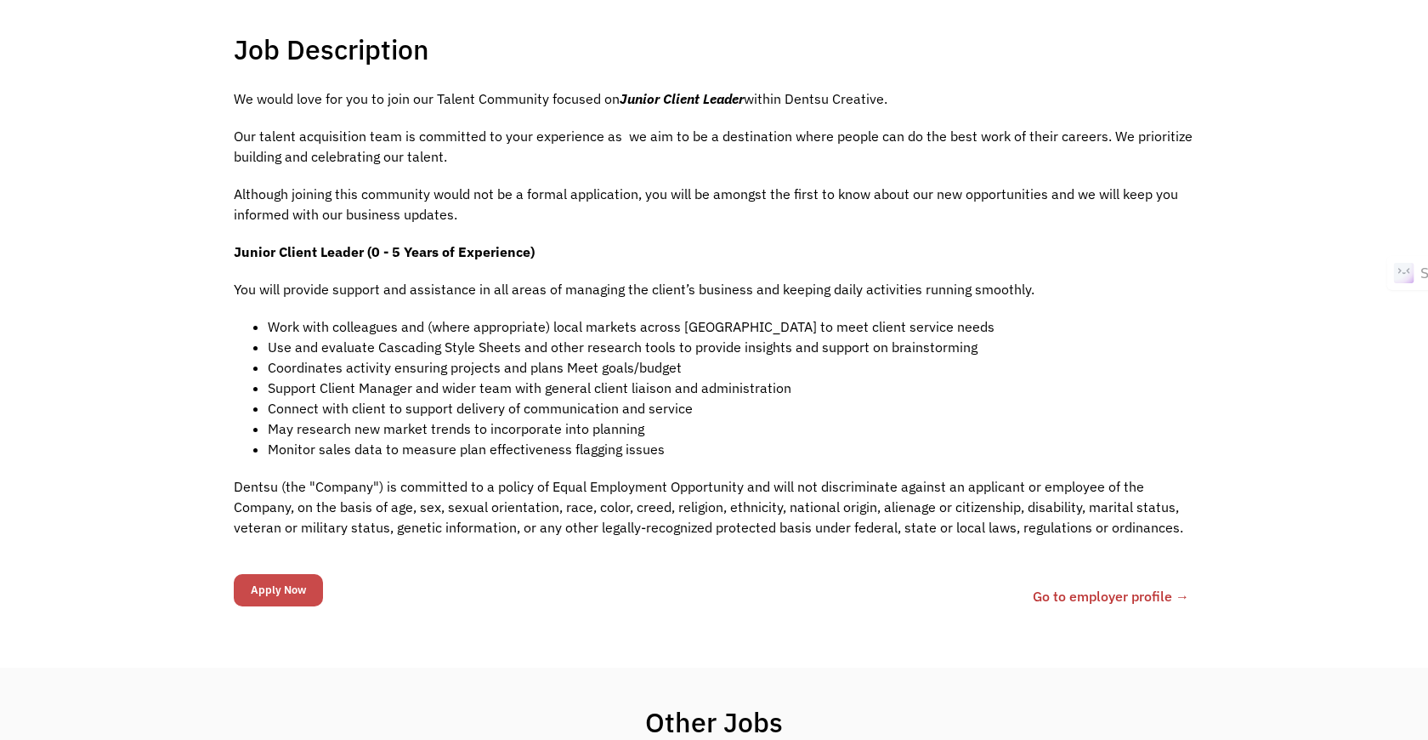
click at [277, 596] on input "Apply Now" at bounding box center [278, 590] width 89 height 32
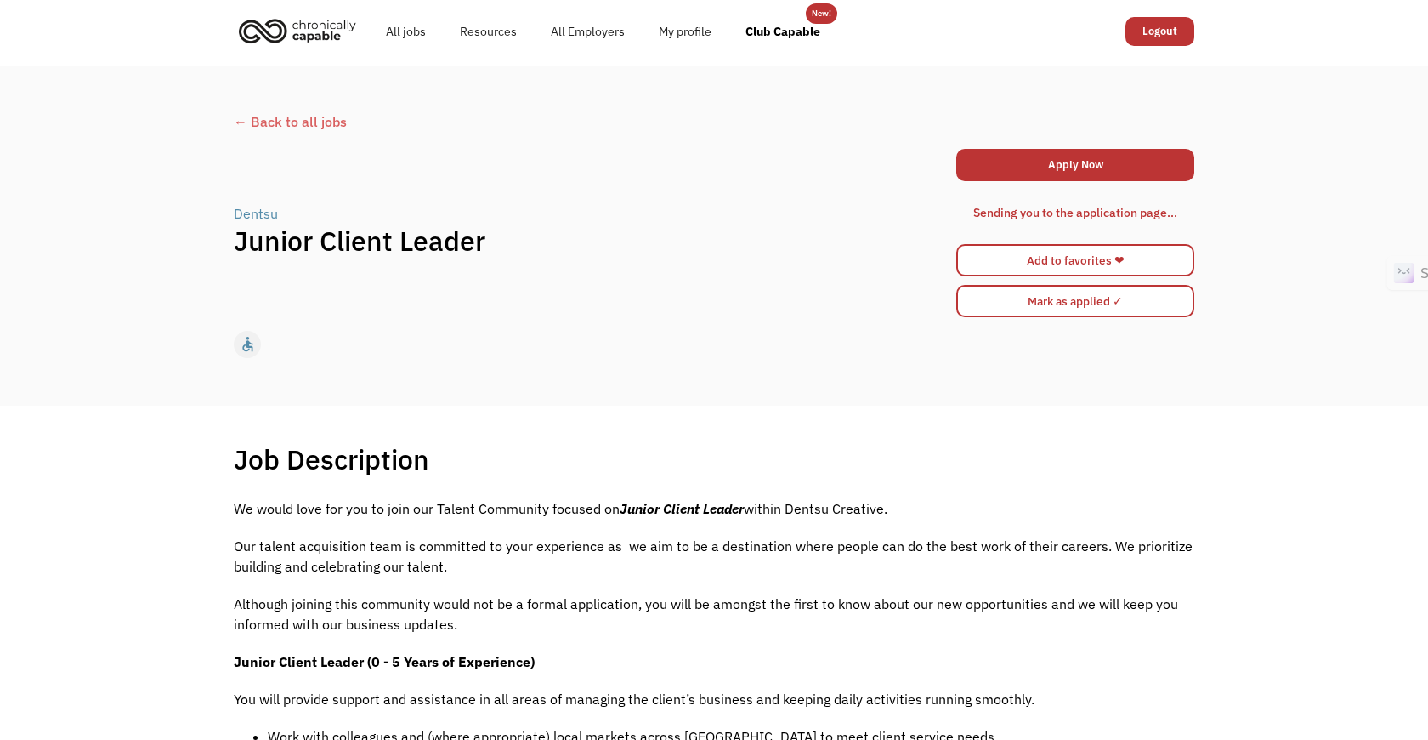
scroll to position [0, 0]
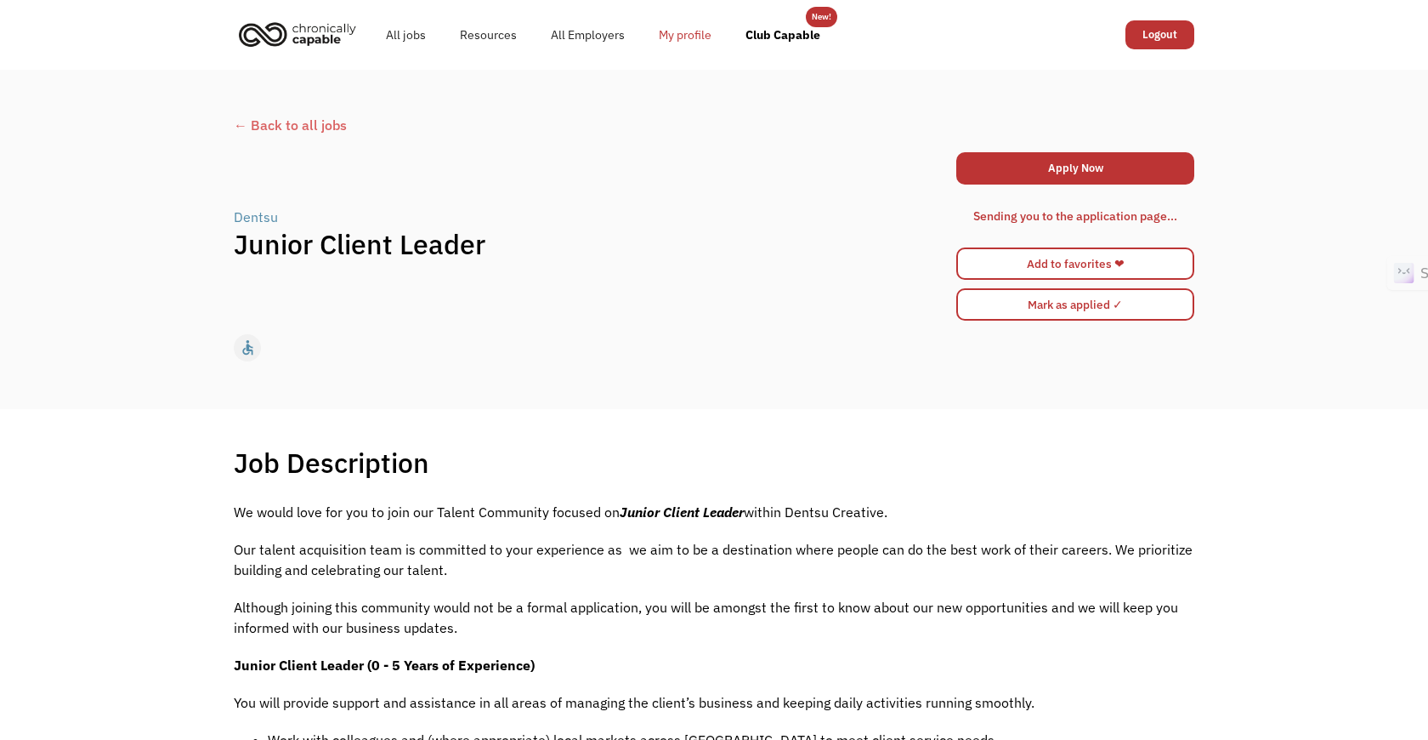
click at [669, 35] on link "My profile" at bounding box center [685, 35] width 87 height 54
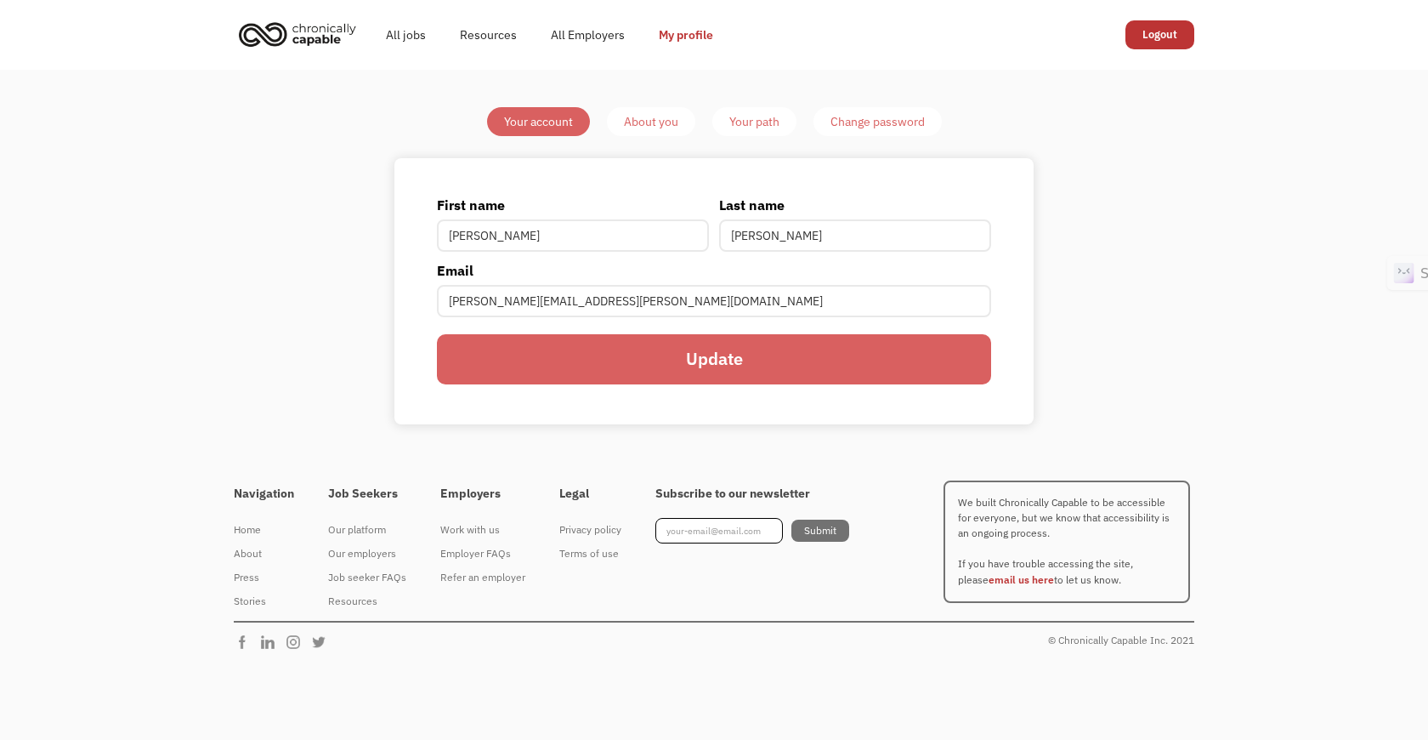
click at [658, 125] on div "About you" at bounding box center [651, 121] width 54 height 20
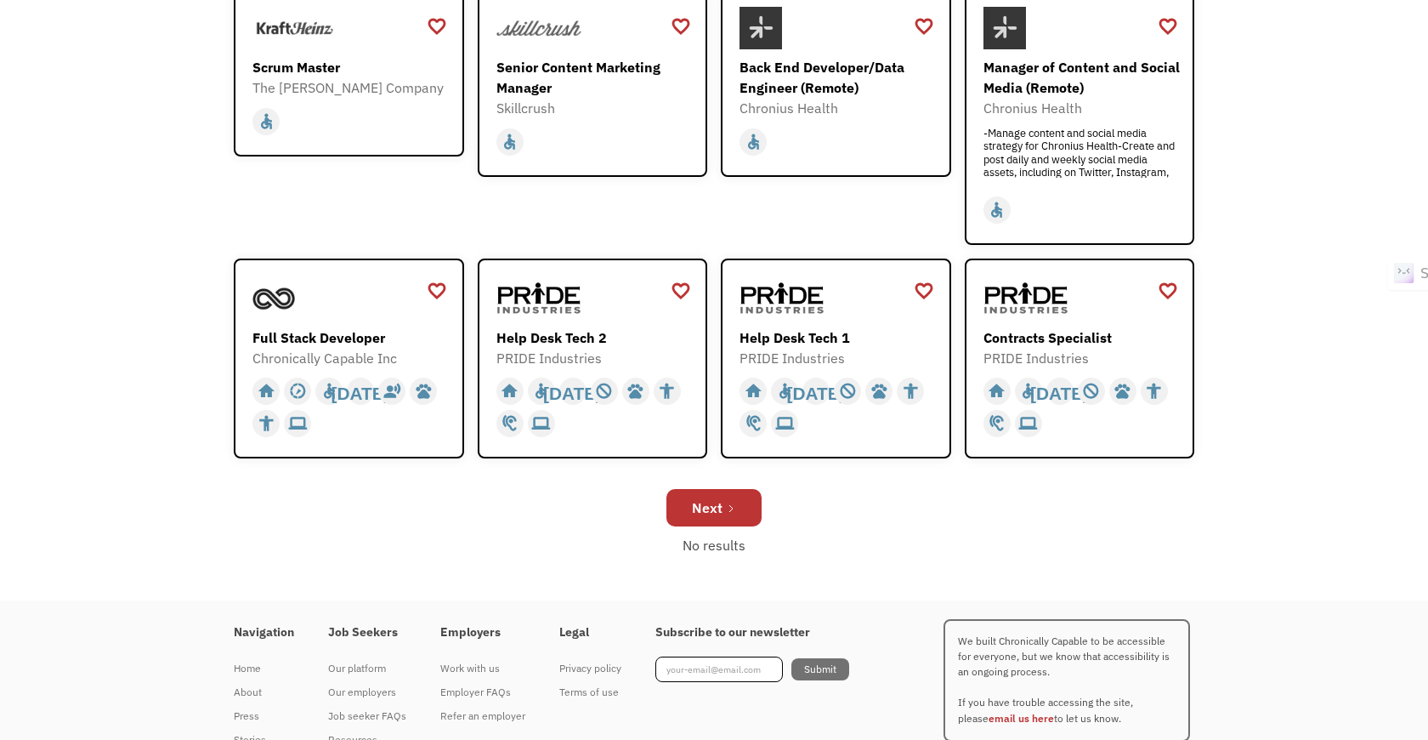
scroll to position [525, 0]
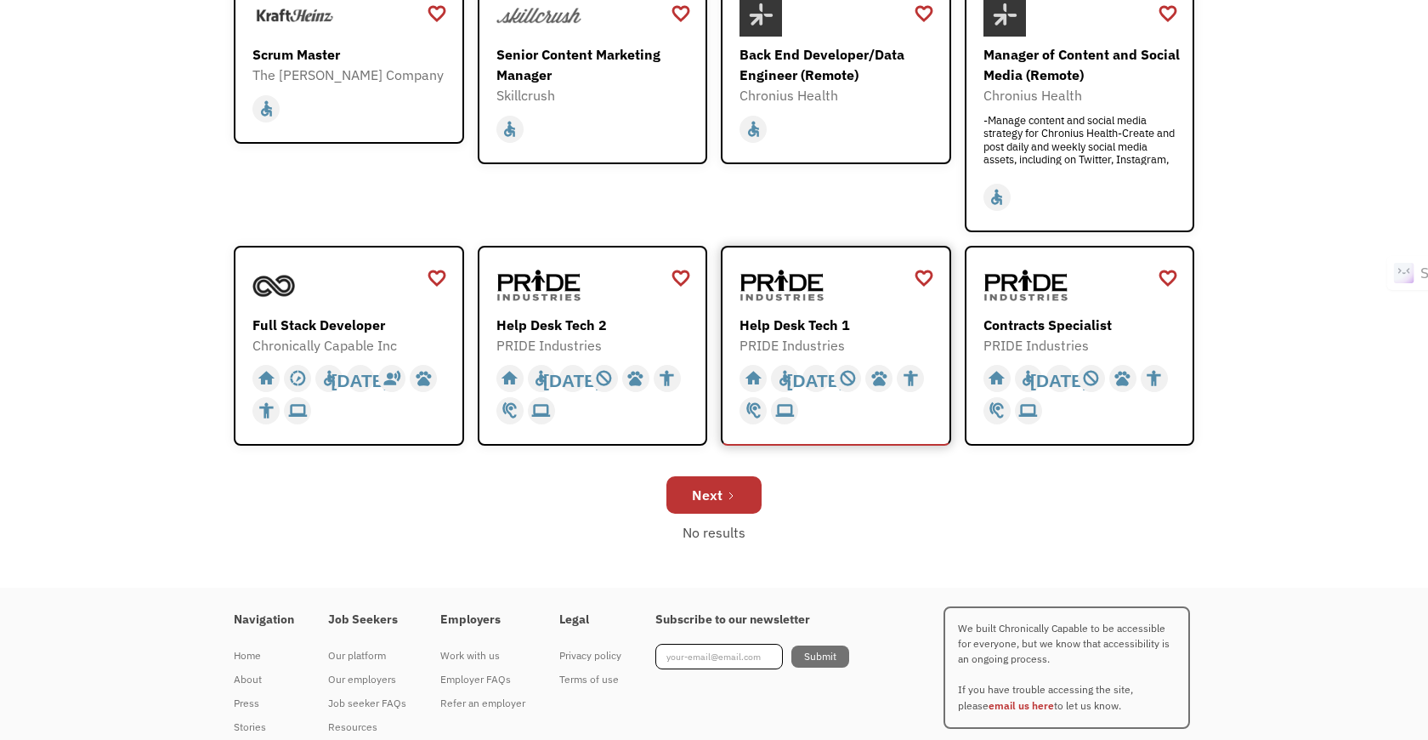
click at [879, 344] on div "PRIDE Industries" at bounding box center [838, 345] width 197 height 20
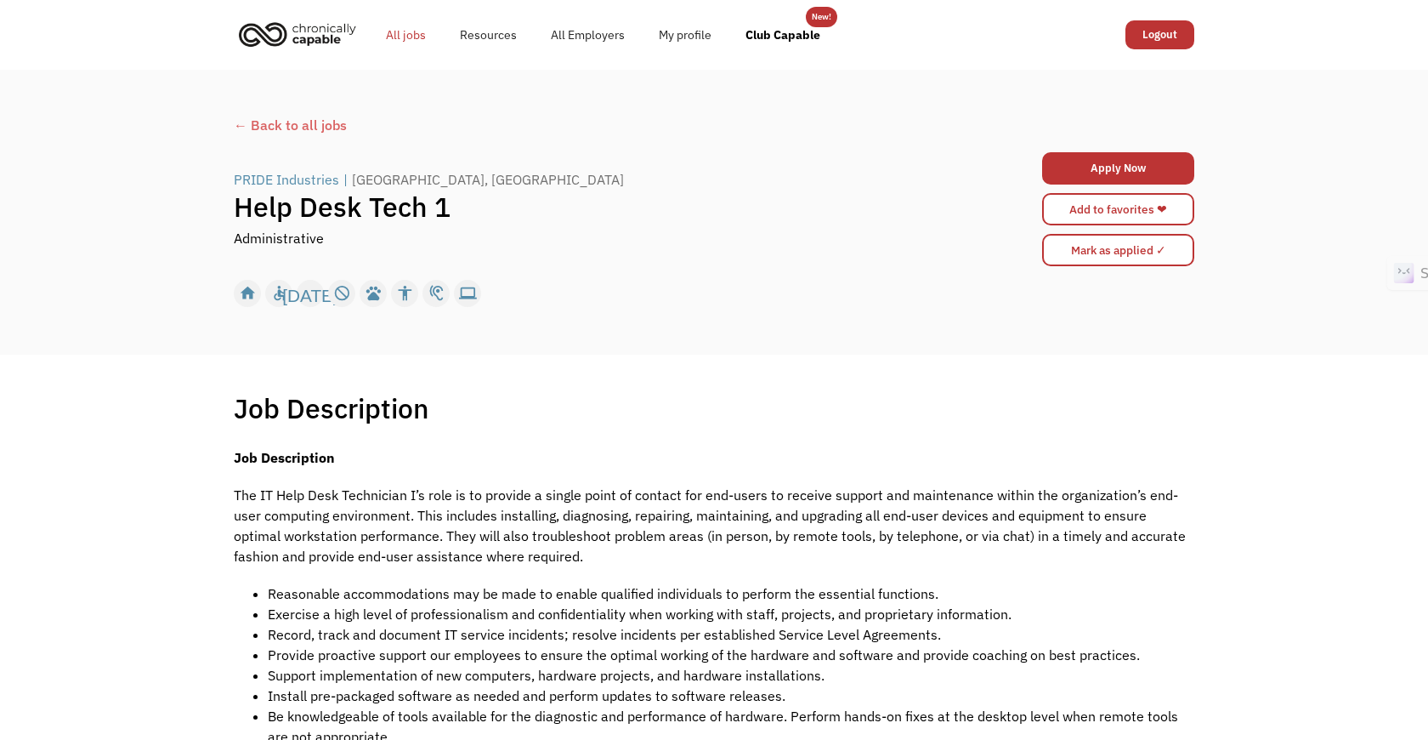
click at [391, 38] on link "All jobs" at bounding box center [406, 35] width 74 height 54
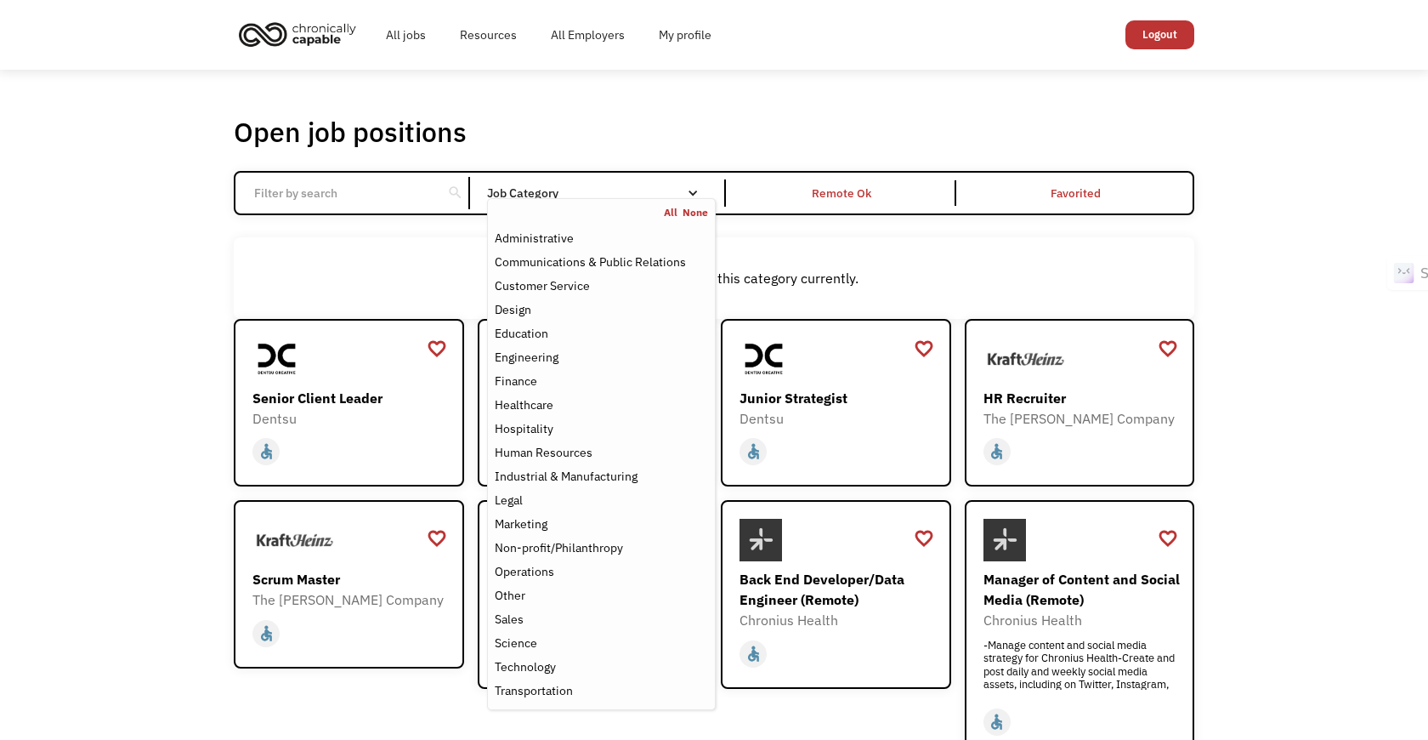
click at [581, 196] on div "Job Category" at bounding box center [601, 193] width 229 height 12
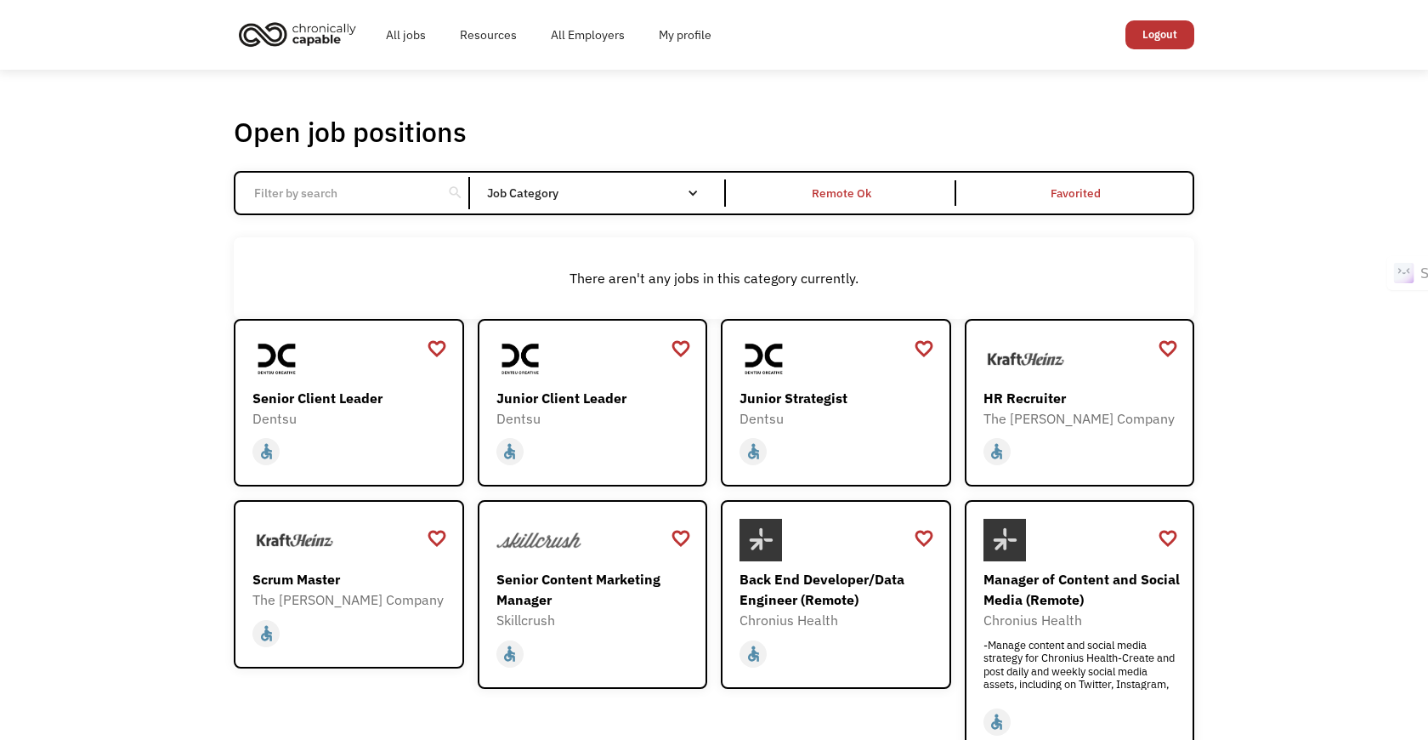
click at [581, 196] on div "Job Category" at bounding box center [601, 193] width 229 height 12
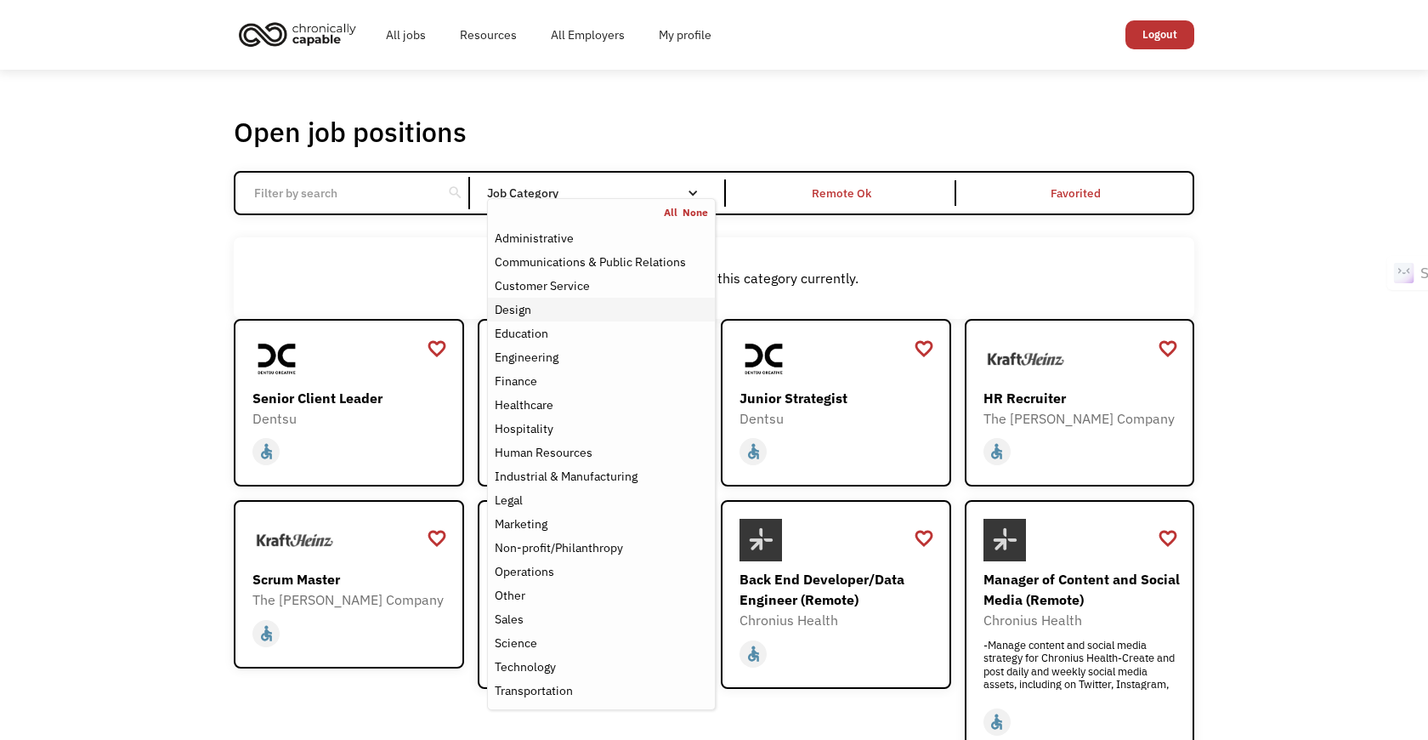
click at [588, 309] on div "Design" at bounding box center [601, 309] width 213 height 20
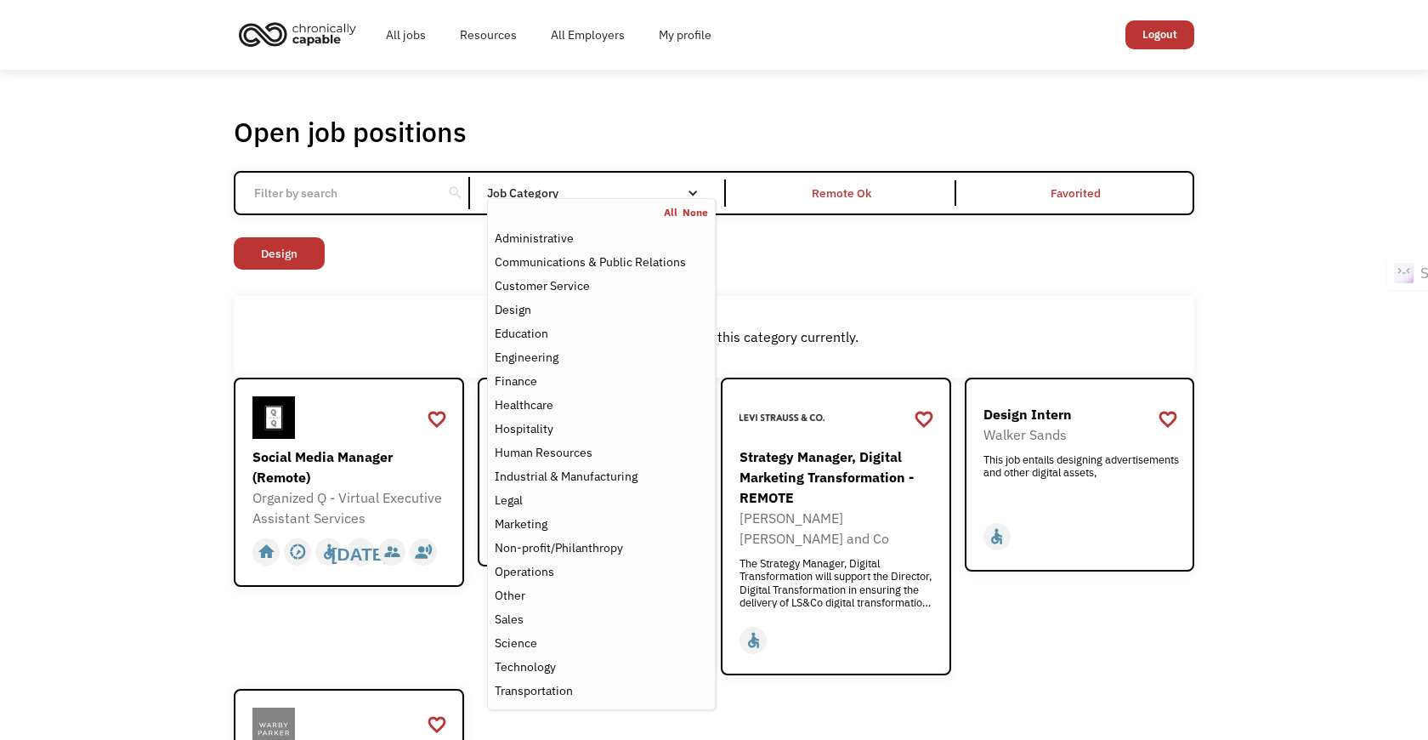
click at [135, 420] on div "Open job positions You have X liked items Search search Filter by category Admi…" at bounding box center [714, 519] width 1428 height 899
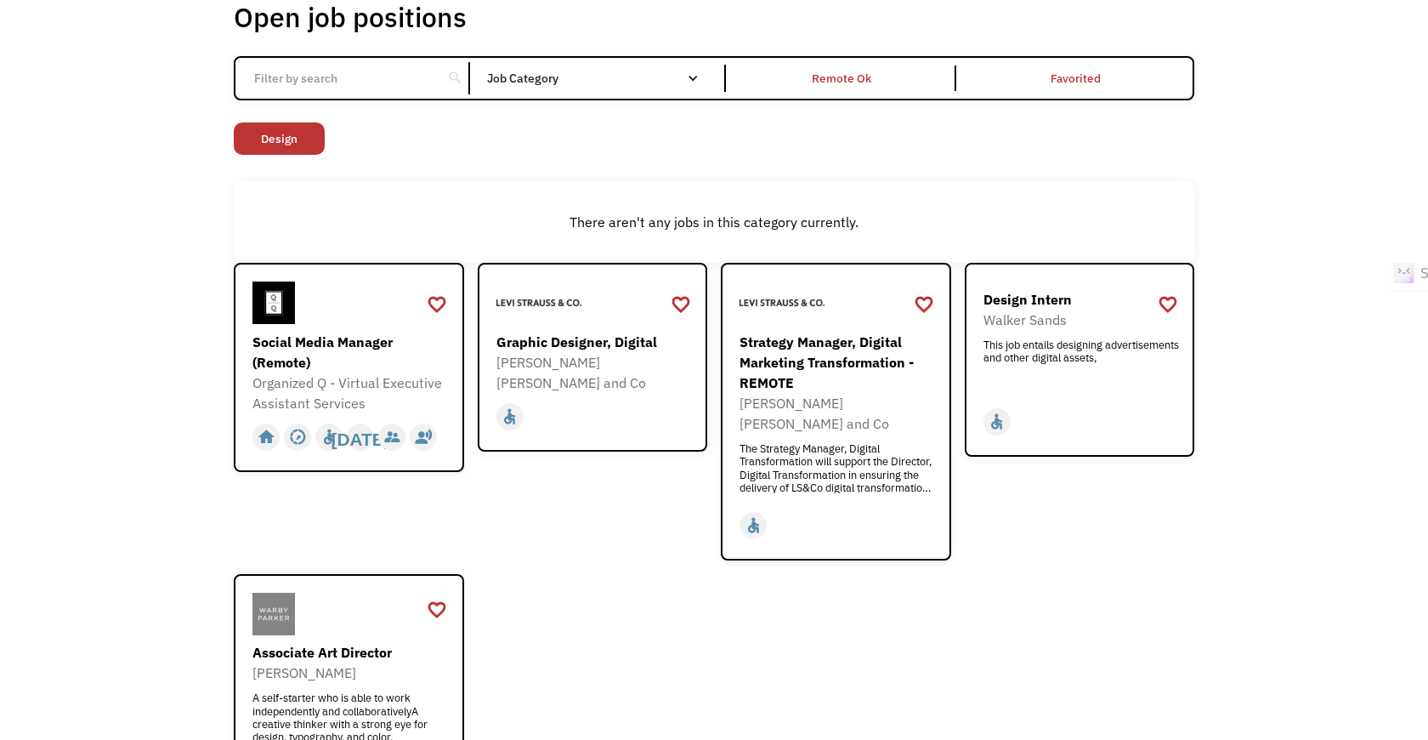
scroll to position [116, 0]
click at [1092, 355] on div "This job entails designing advertisements and other digital assets," at bounding box center [1082, 363] width 197 height 51
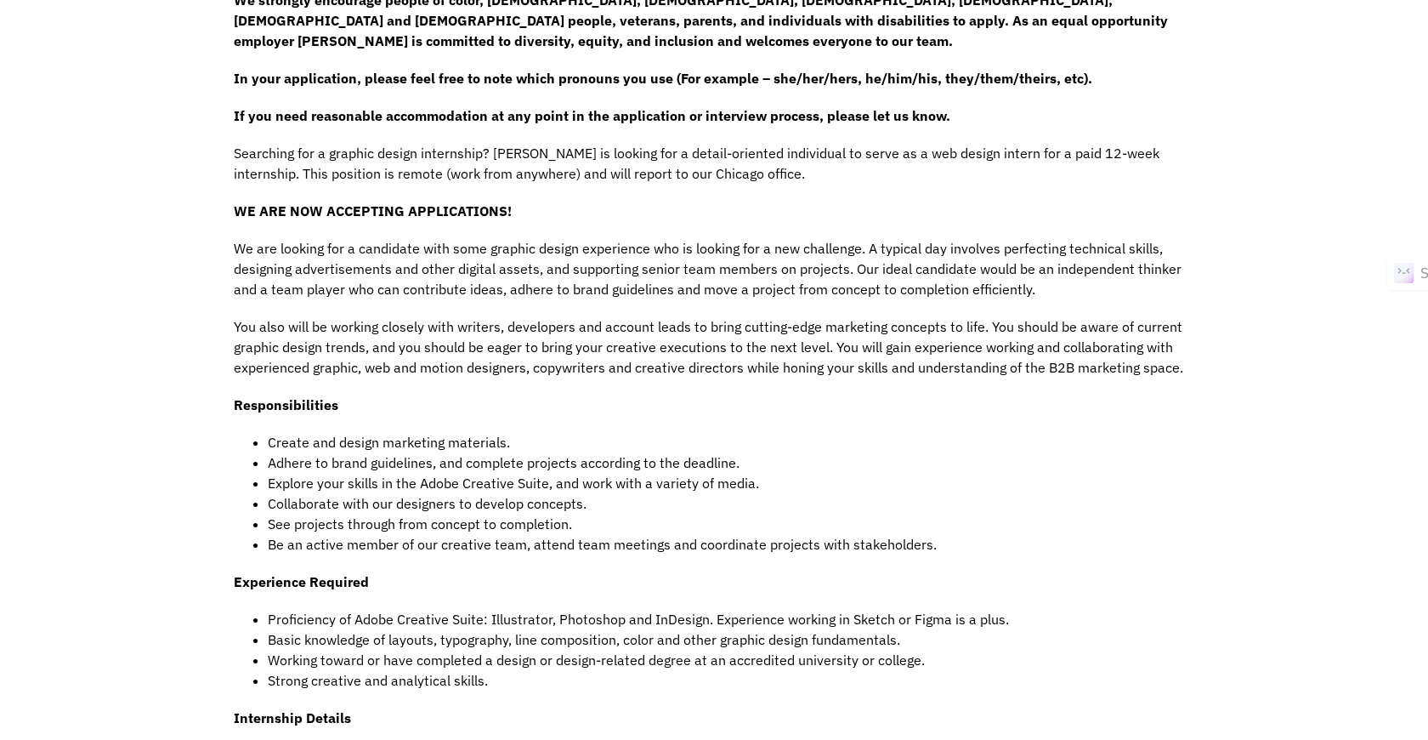
scroll to position [791, 0]
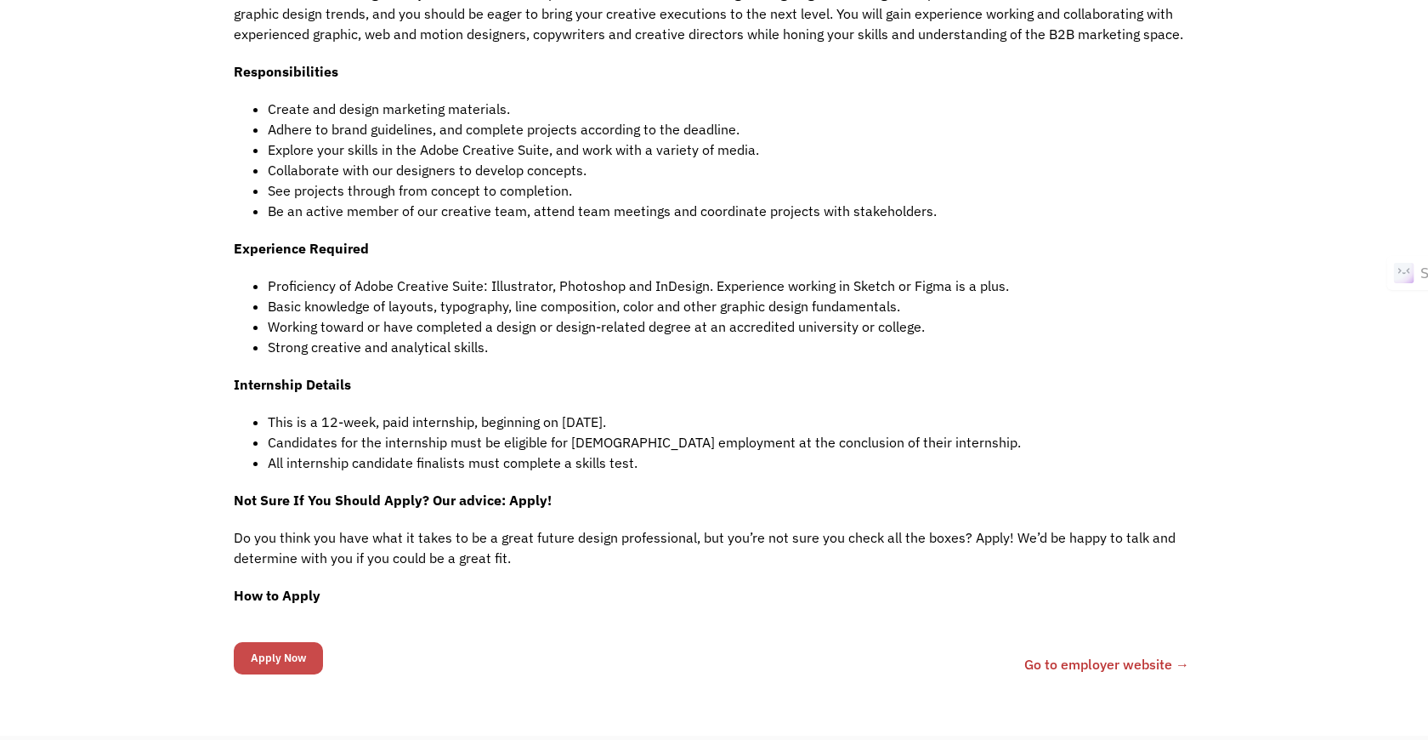
click at [273, 658] on input "Apply Now" at bounding box center [278, 658] width 89 height 32
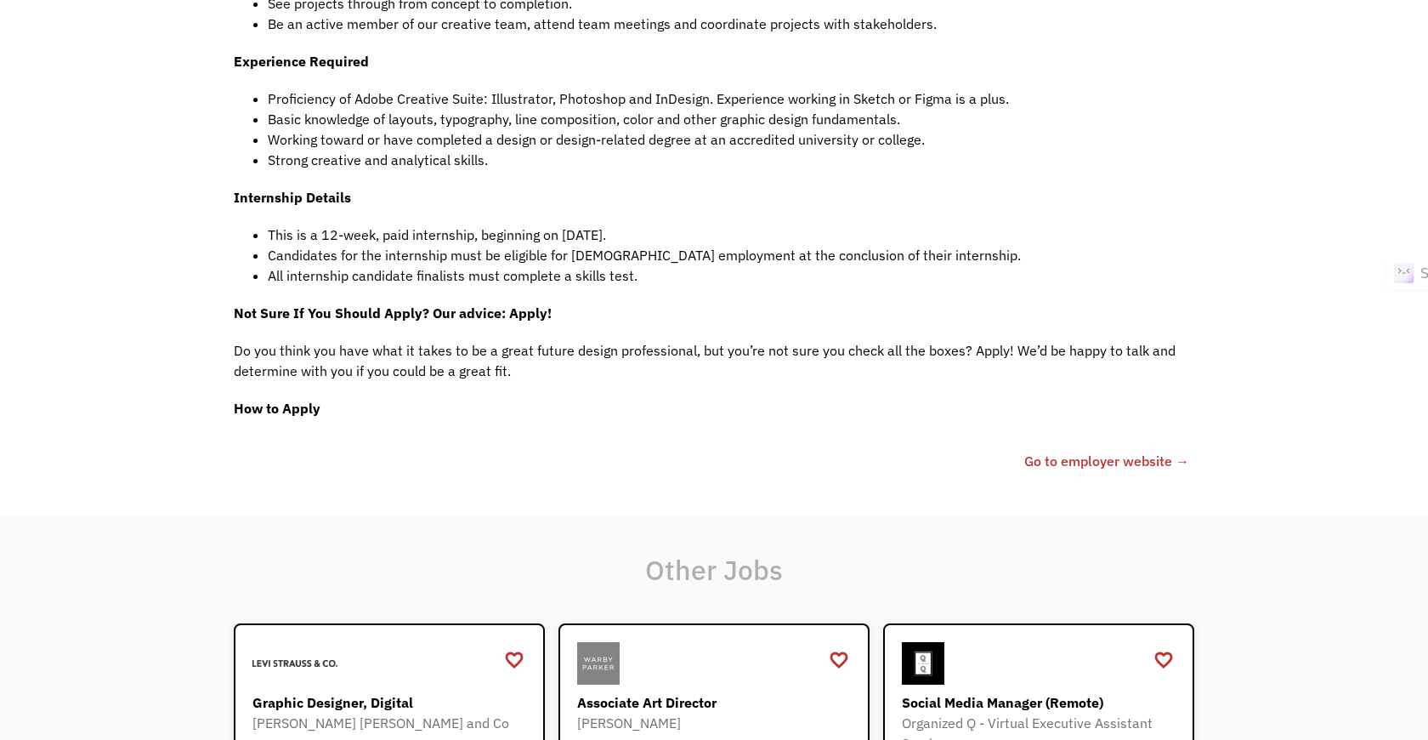
scroll to position [1102, 0]
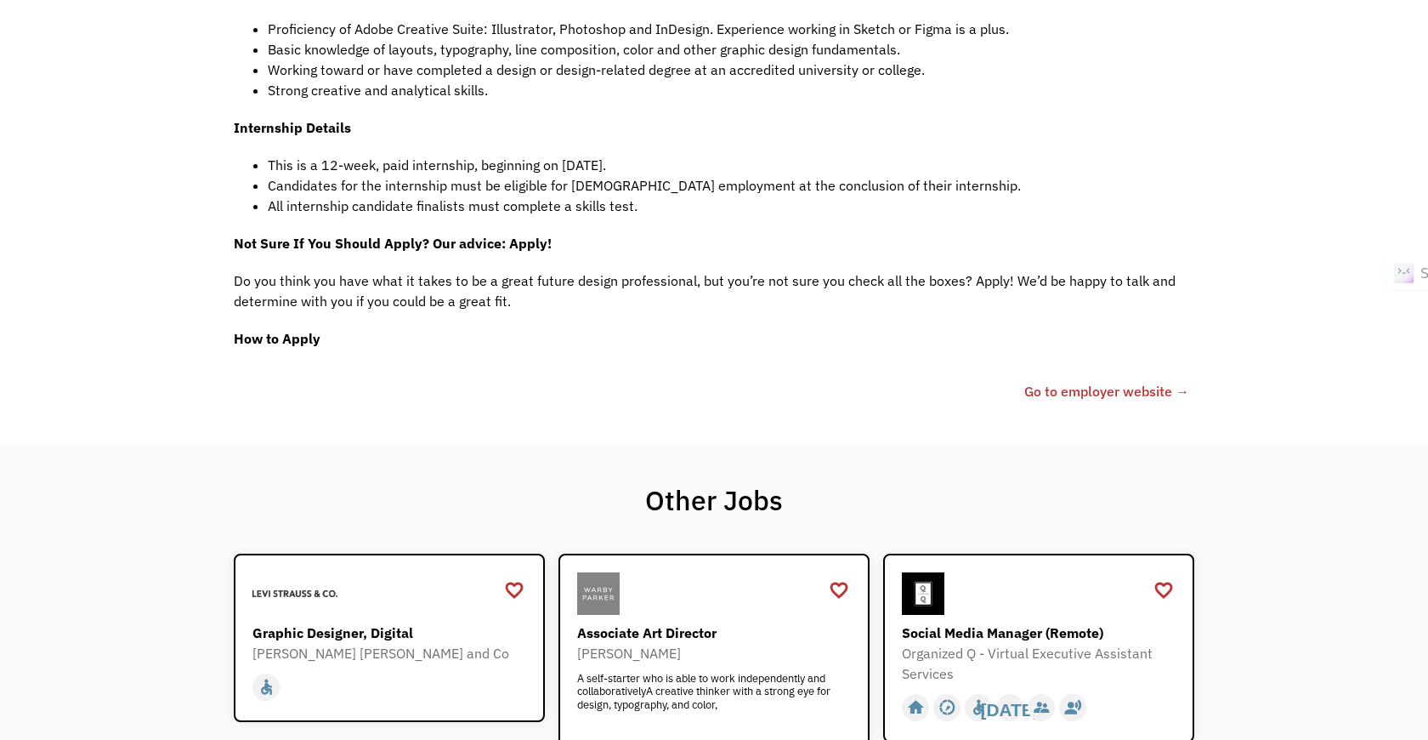
click at [1111, 387] on link "Go to employer website →" at bounding box center [1107, 391] width 165 height 20
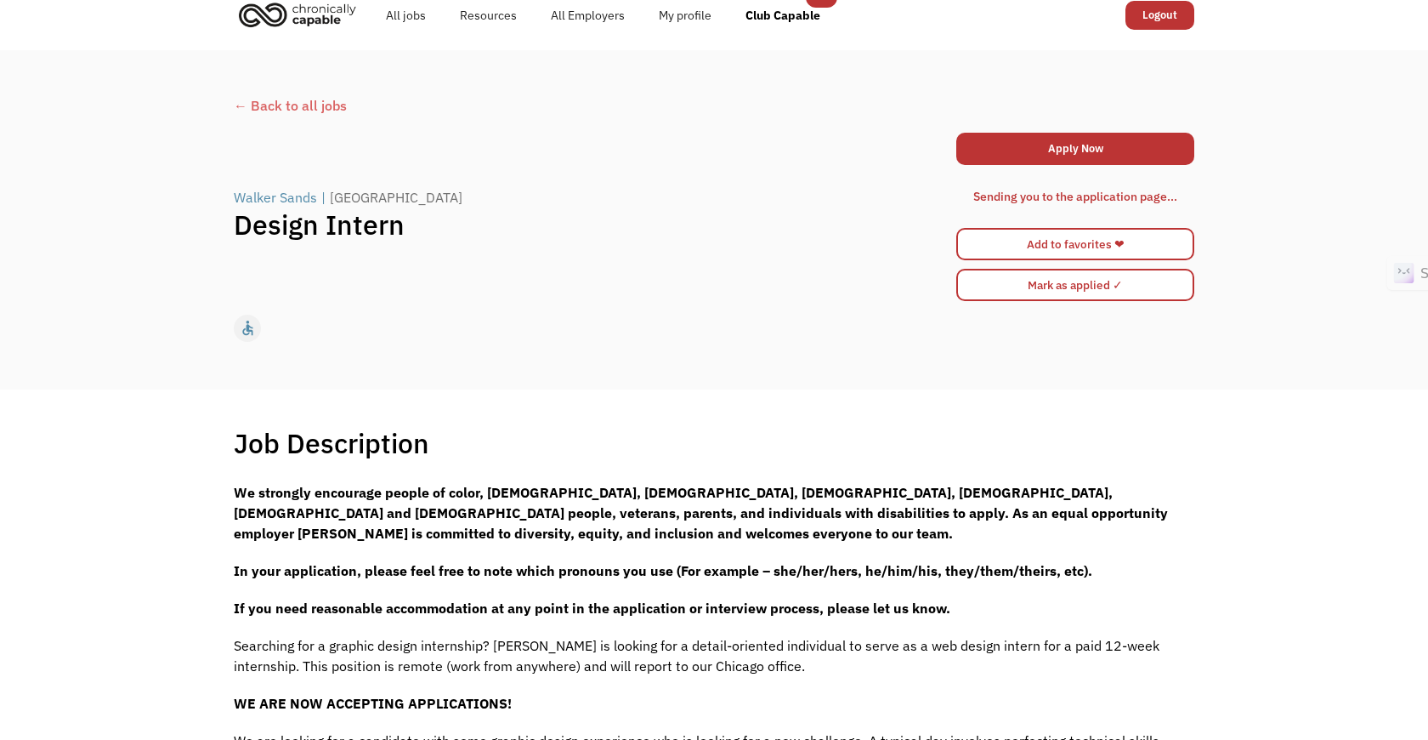
scroll to position [0, 0]
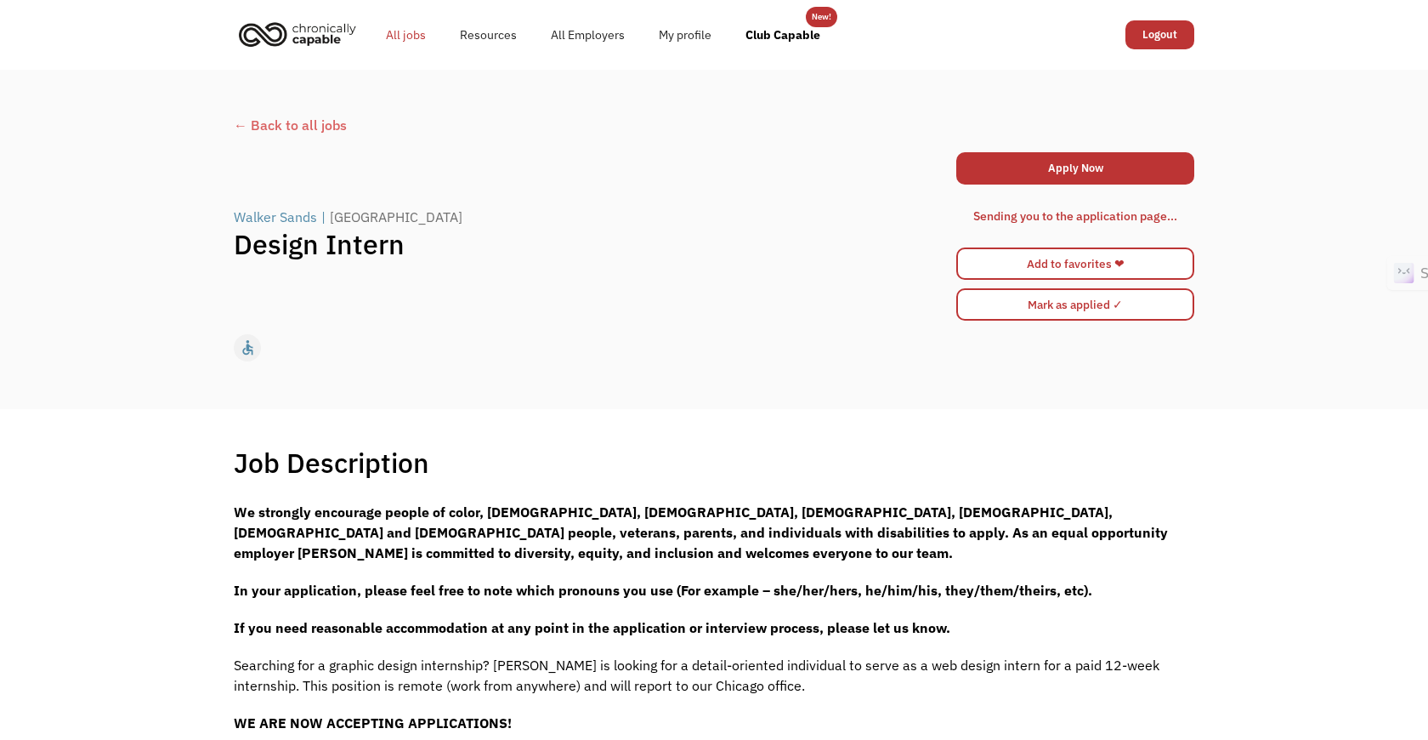
click at [396, 32] on link "All jobs" at bounding box center [406, 35] width 74 height 54
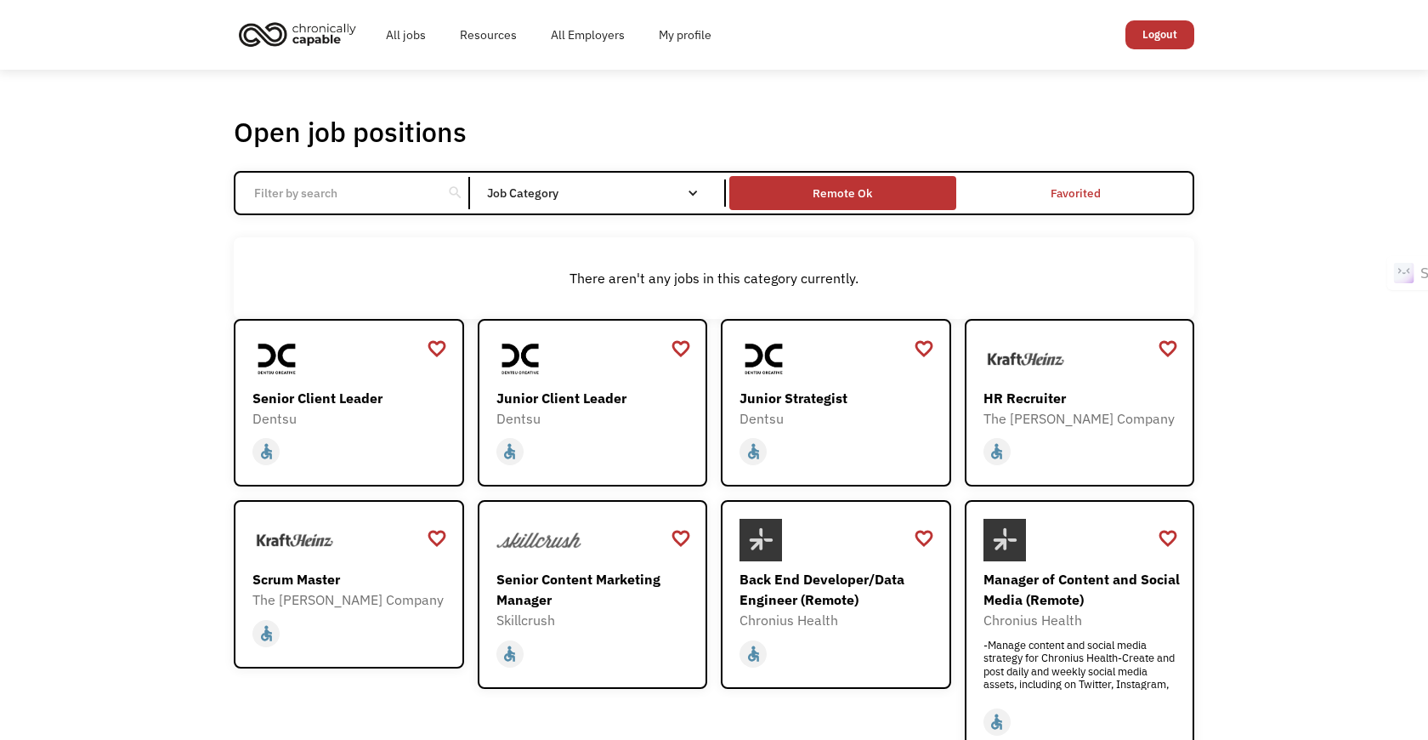
click at [922, 199] on div "Remote Ok" at bounding box center [842, 193] width 226 height 26
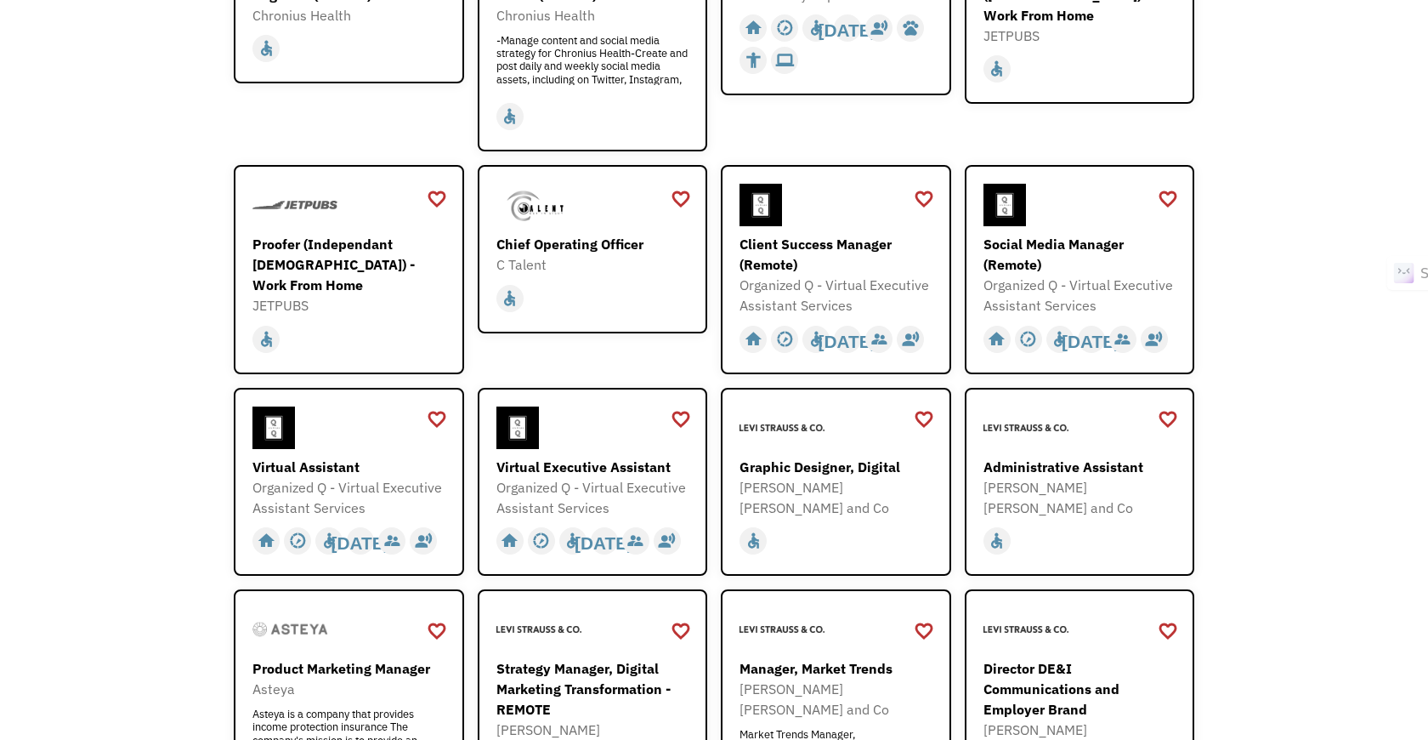
scroll to position [432, 0]
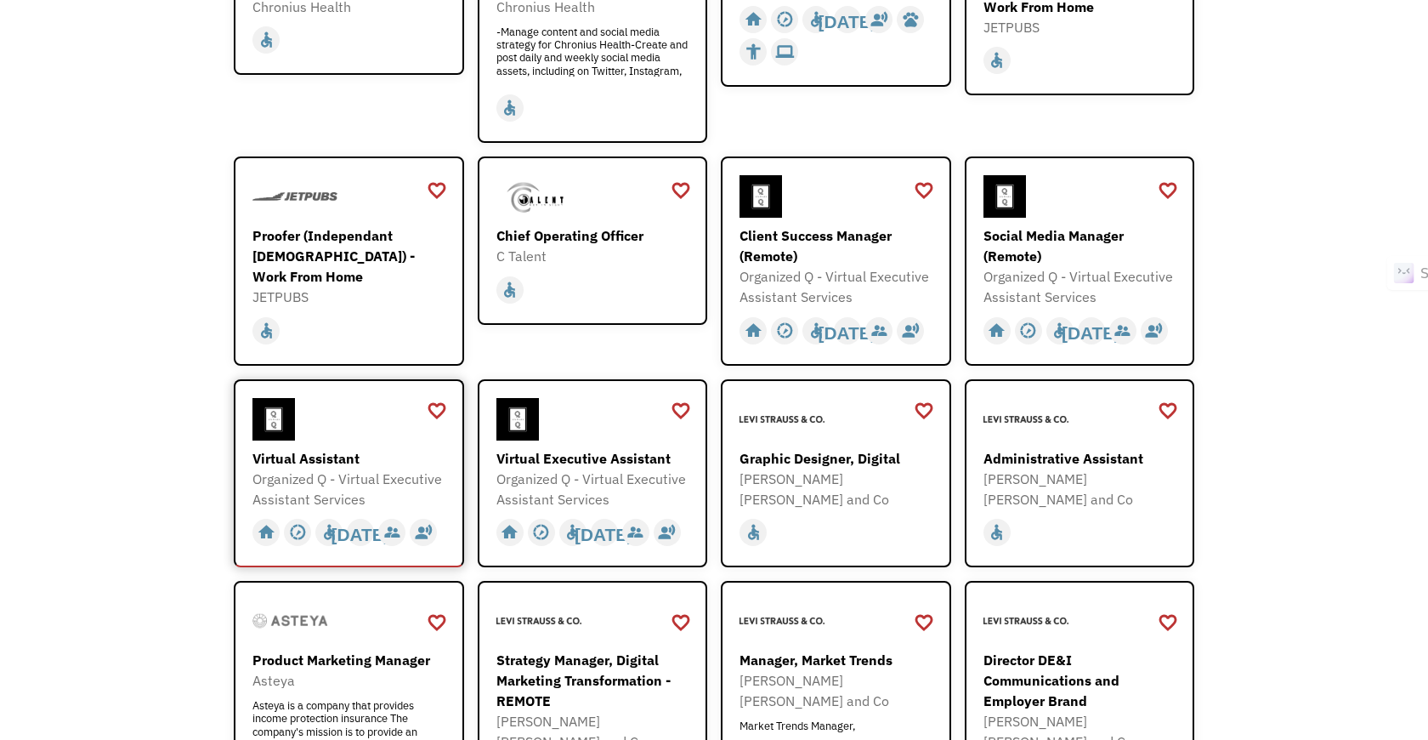
click at [338, 434] on div at bounding box center [351, 419] width 197 height 43
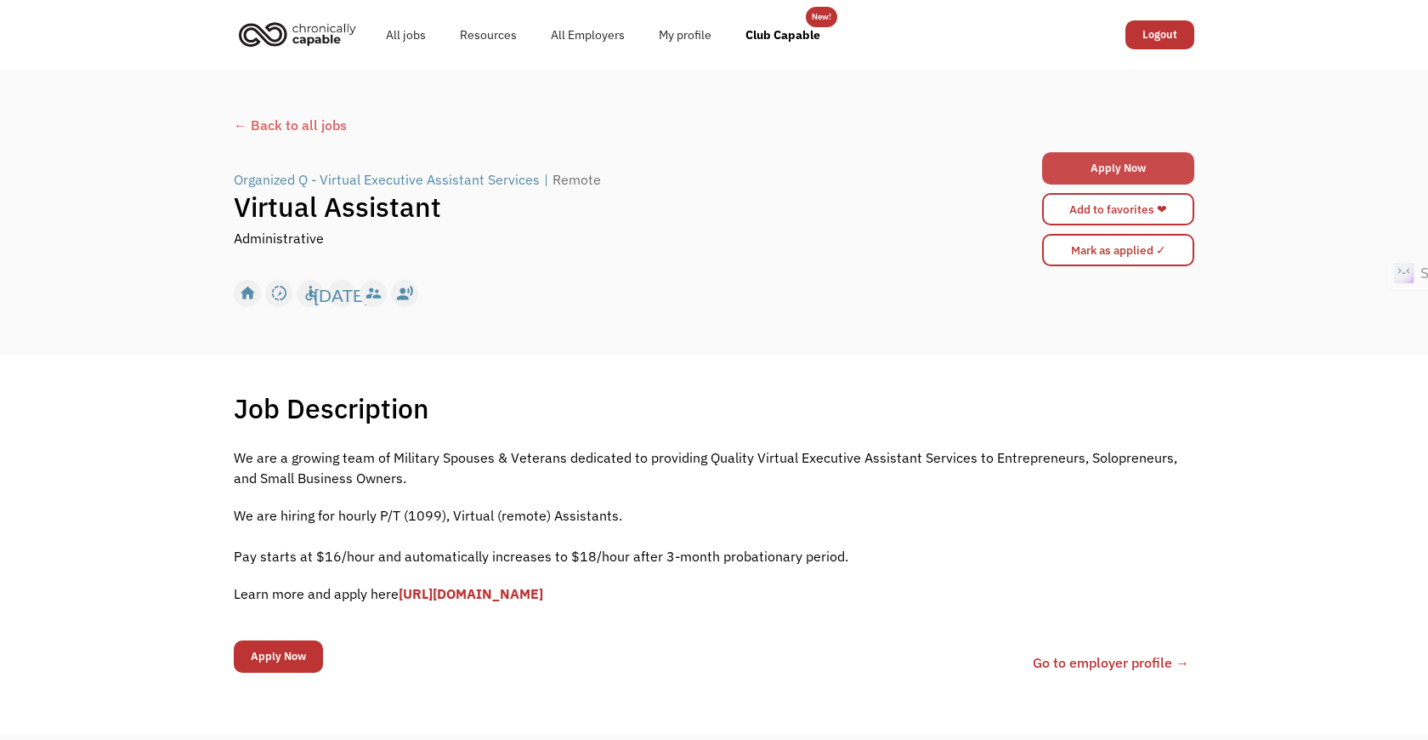
click at [1140, 173] on link "Apply Now" at bounding box center [1118, 168] width 152 height 32
